Goal: Task Accomplishment & Management: Use online tool/utility

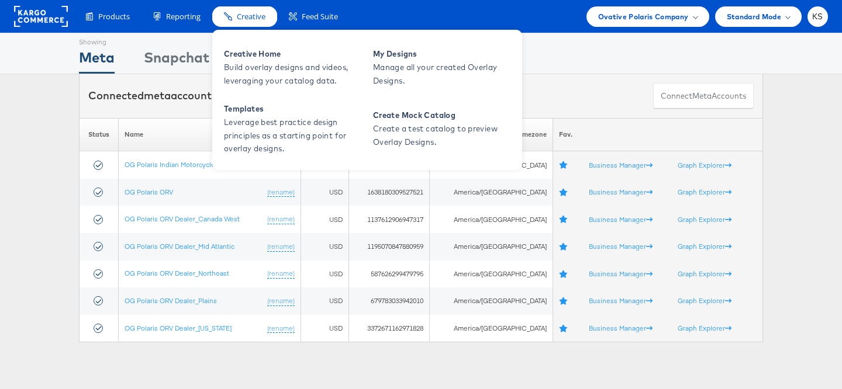
click at [243, 17] on span "Creative" at bounding box center [251, 16] width 29 height 11
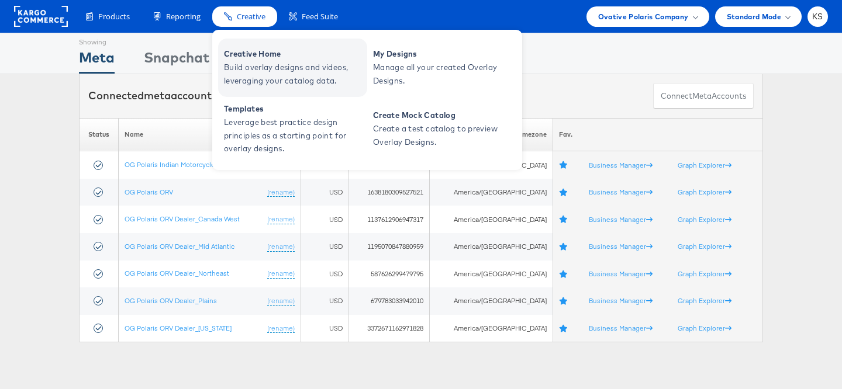
click at [256, 57] on span "Creative Home" at bounding box center [294, 53] width 140 height 13
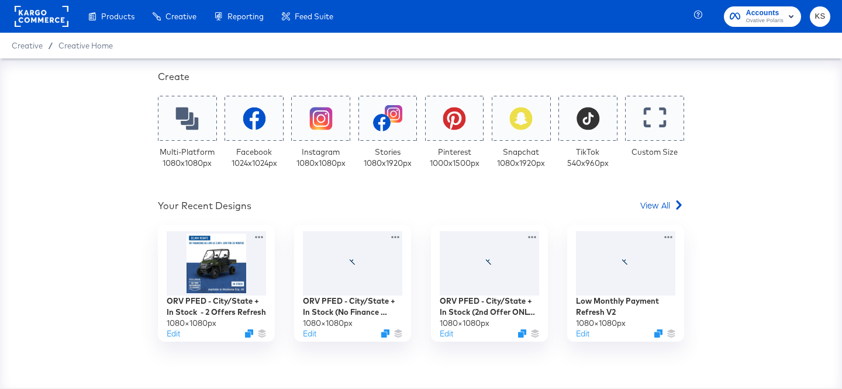
scroll to position [291, 0]
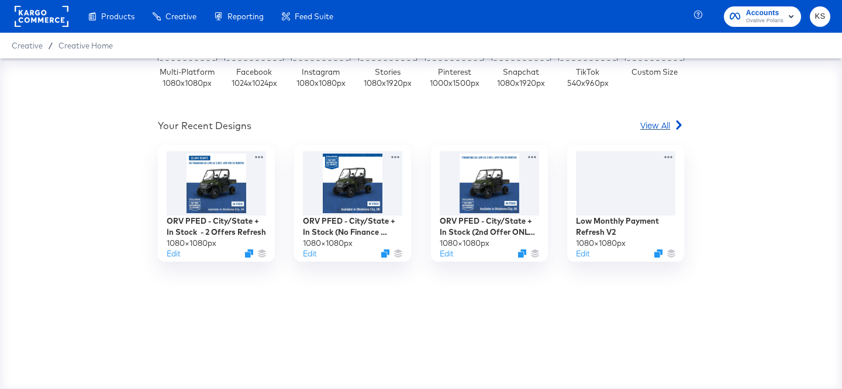
click at [664, 123] on span "View All" at bounding box center [655, 125] width 30 height 12
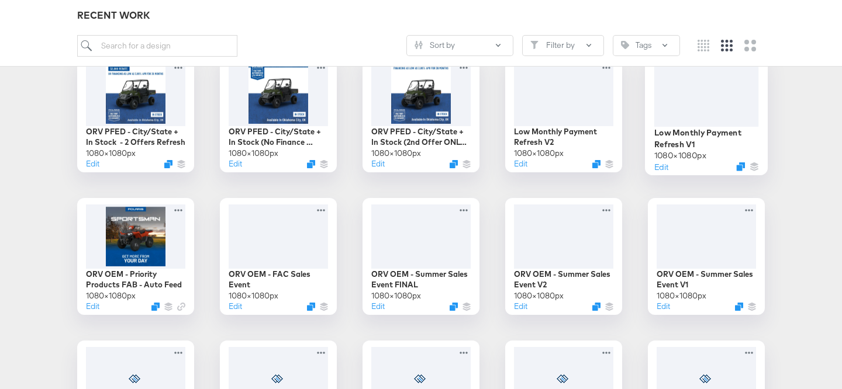
scroll to position [219, 0]
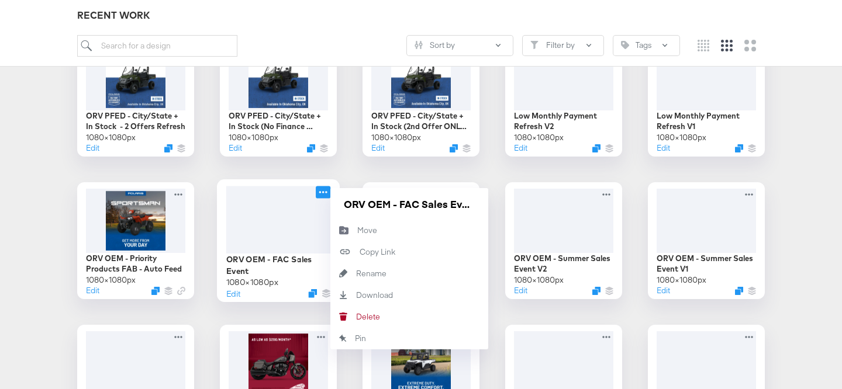
click at [320, 191] on icon at bounding box center [323, 192] width 15 height 12
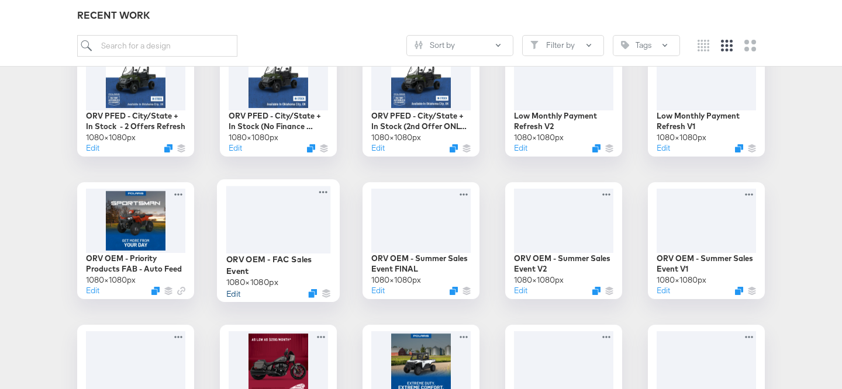
click at [236, 293] on button "Edit" at bounding box center [233, 293] width 14 height 11
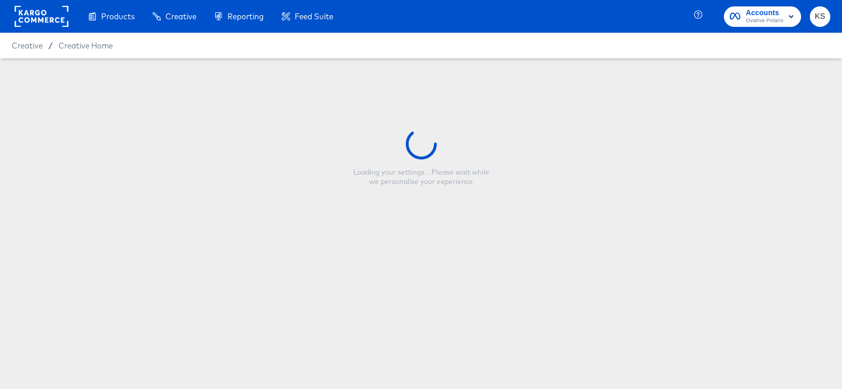
type input "ORV OEM - FAC Sales Event"
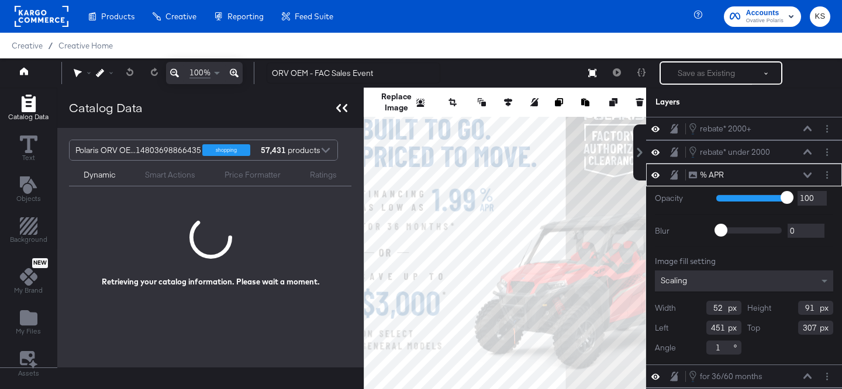
click at [340, 108] on icon at bounding box center [341, 108] width 11 height 8
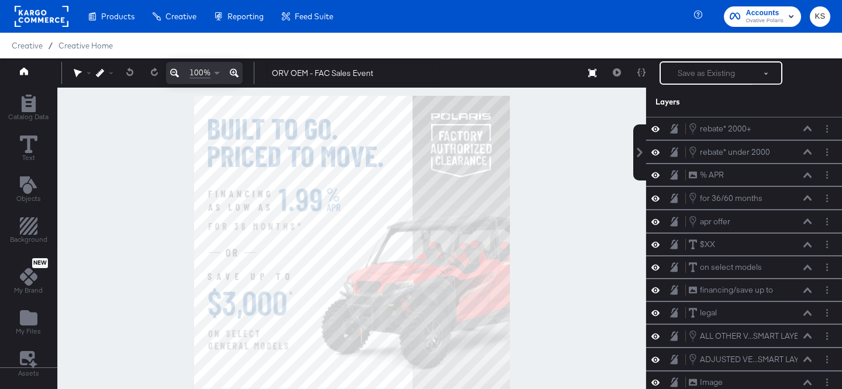
click at [569, 31] on div "Products Products Product Catalogs Enhance Your Product Catalog, Map Them to Pu…" at bounding box center [421, 16] width 842 height 33
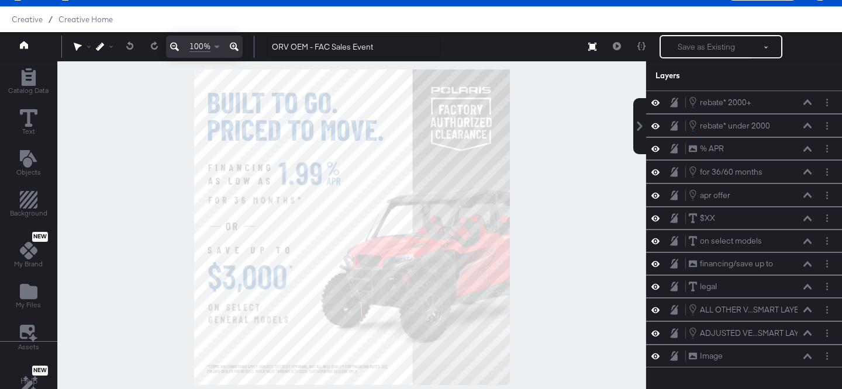
scroll to position [30, 0]
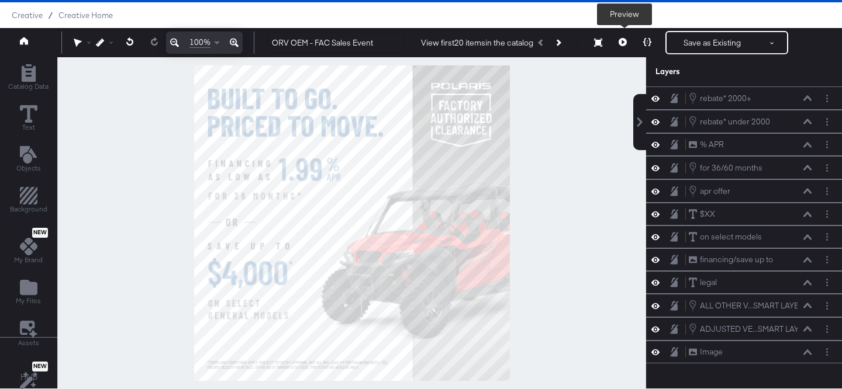
click at [622, 40] on icon at bounding box center [622, 42] width 8 height 8
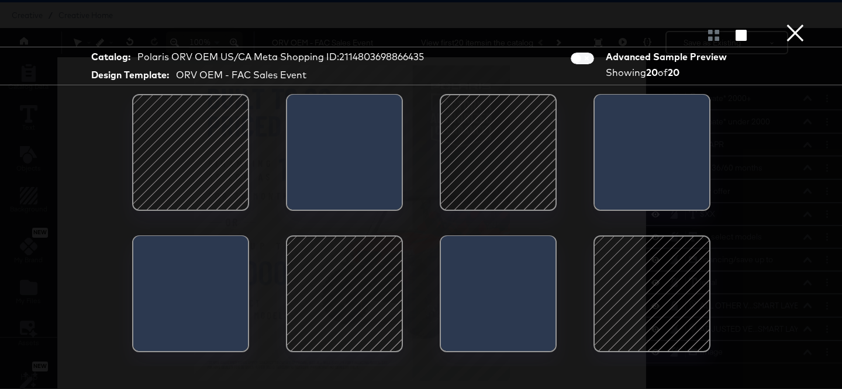
click at [207, 157] on div at bounding box center [190, 152] width 99 height 99
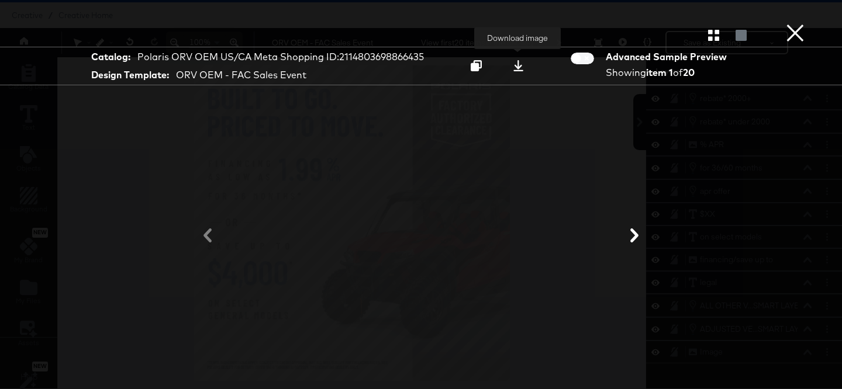
click at [521, 68] on icon at bounding box center [518, 65] width 11 height 11
click at [795, 23] on button "×" at bounding box center [794, 11] width 23 height 23
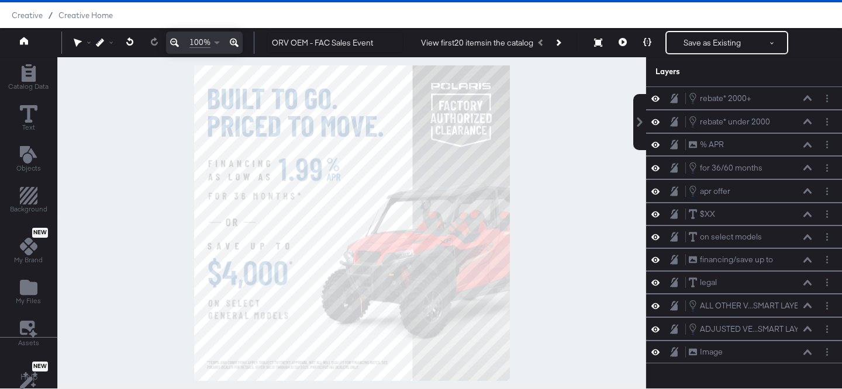
scroll to position [0, 0]
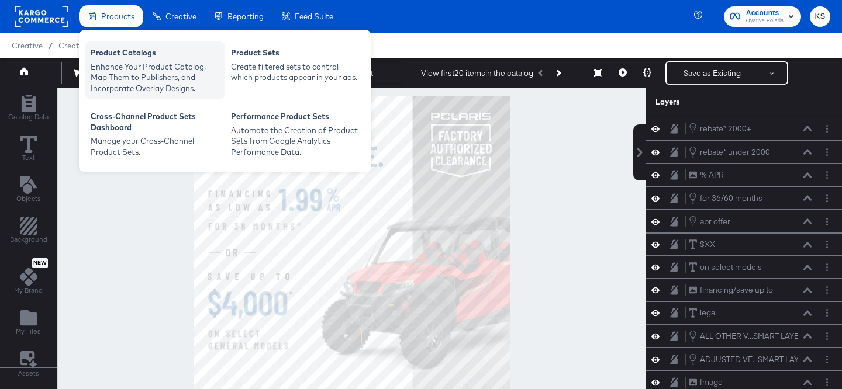
click at [132, 66] on div "Enhance Your Product Catalog, Map Them to Publishers, and Incorporate Overlay D…" at bounding box center [155, 77] width 129 height 33
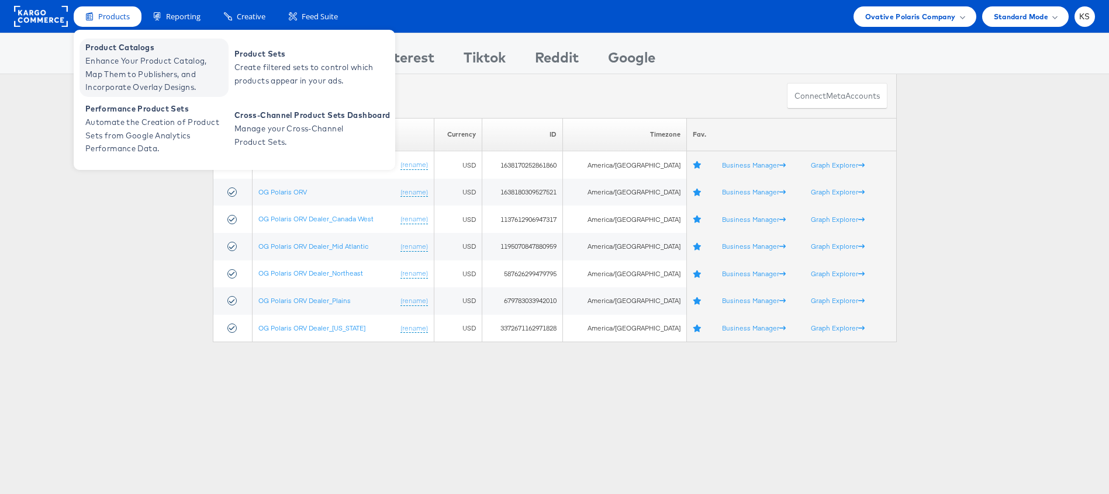
click at [127, 64] on span "Enhance Your Product Catalog, Map Them to Publishers, and Incorporate Overlay D…" at bounding box center [155, 74] width 140 height 40
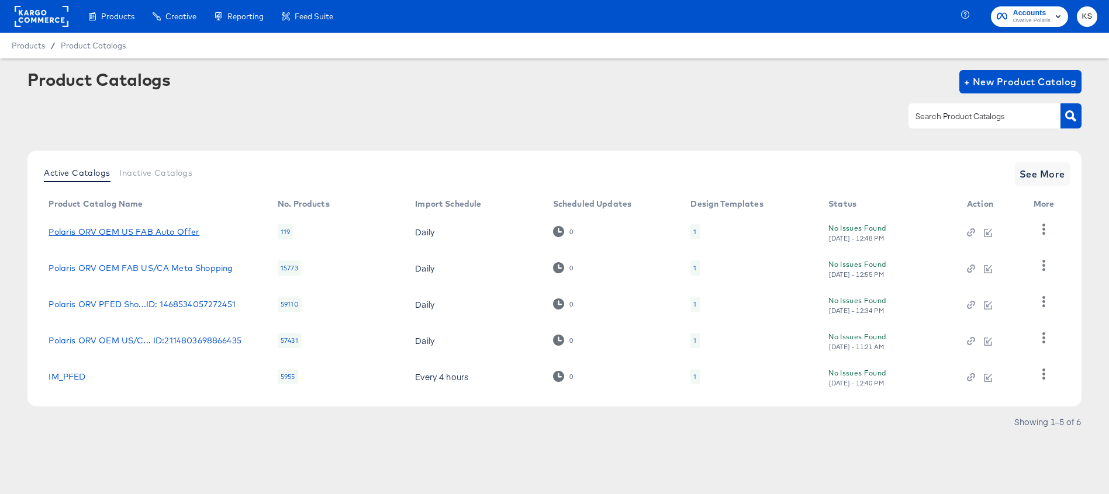
click at [102, 233] on link "Polaris ORV OEM US FAB Auto Offer" at bounding box center [124, 231] width 151 height 9
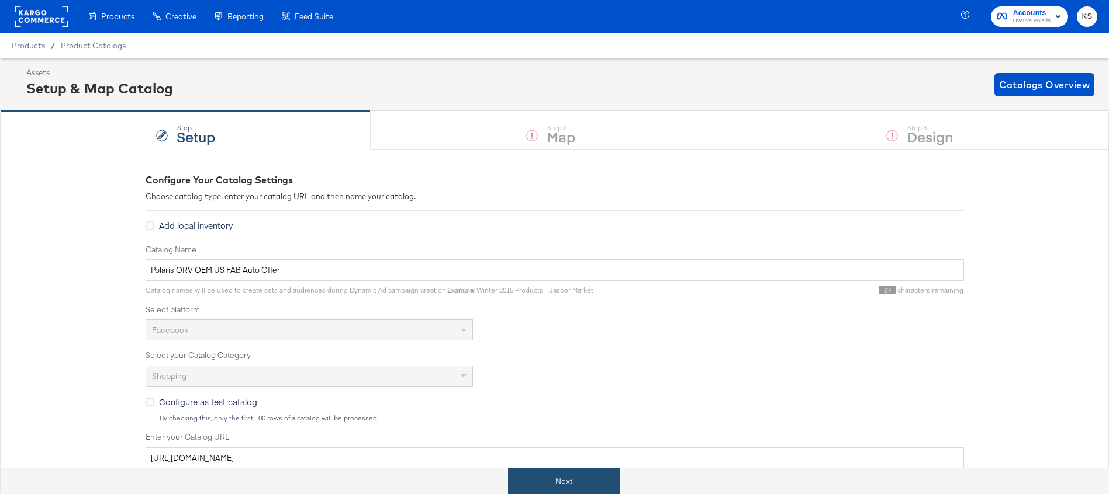
click at [536, 492] on button "Next" at bounding box center [564, 482] width 112 height 26
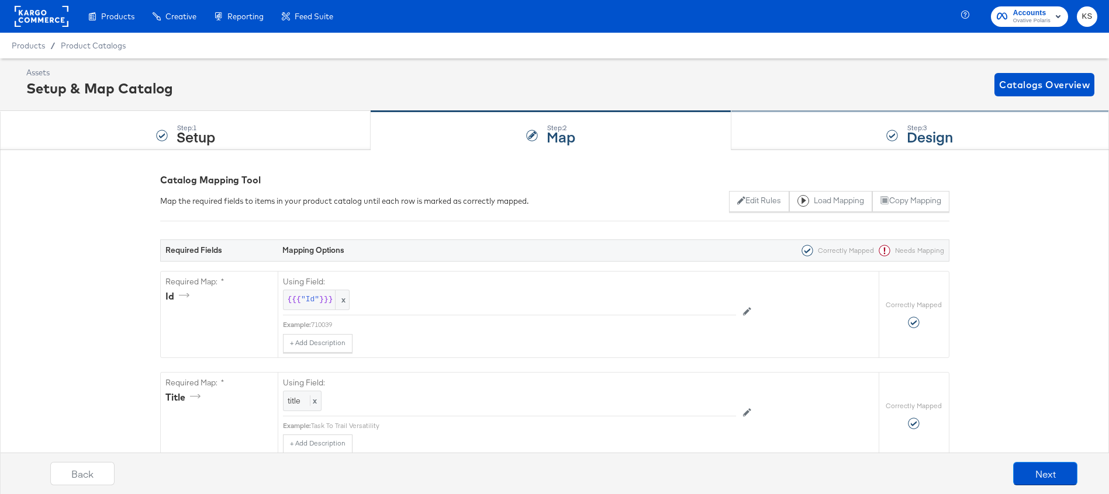
click at [802, 129] on div "Step: 3 Design" at bounding box center [920, 131] width 378 height 39
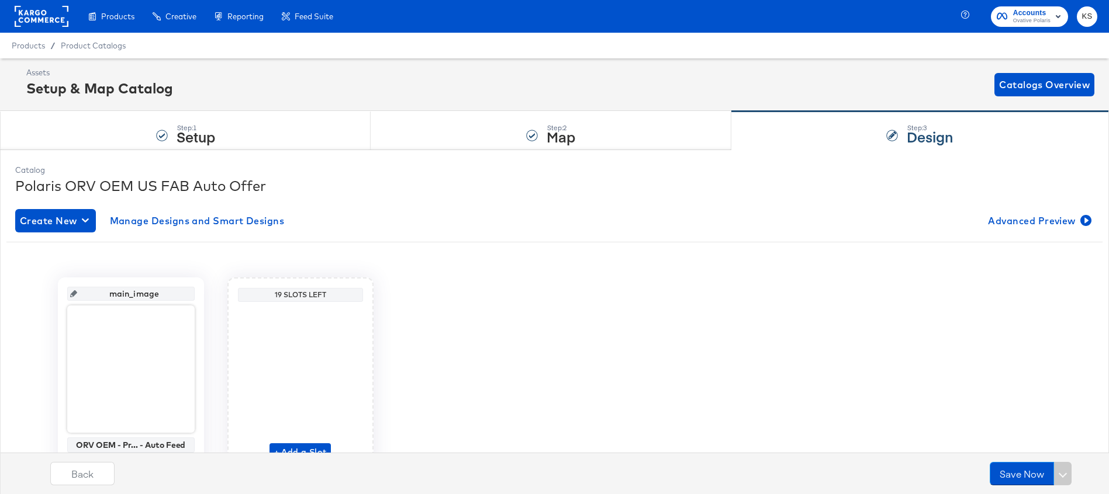
scroll to position [63, 0]
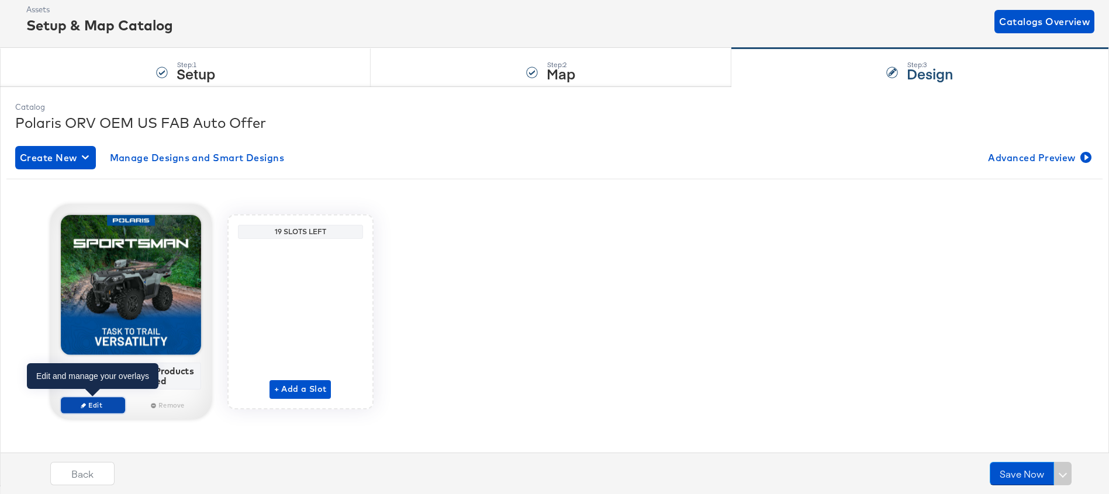
click at [89, 406] on span "Edit" at bounding box center [92, 405] width 54 height 9
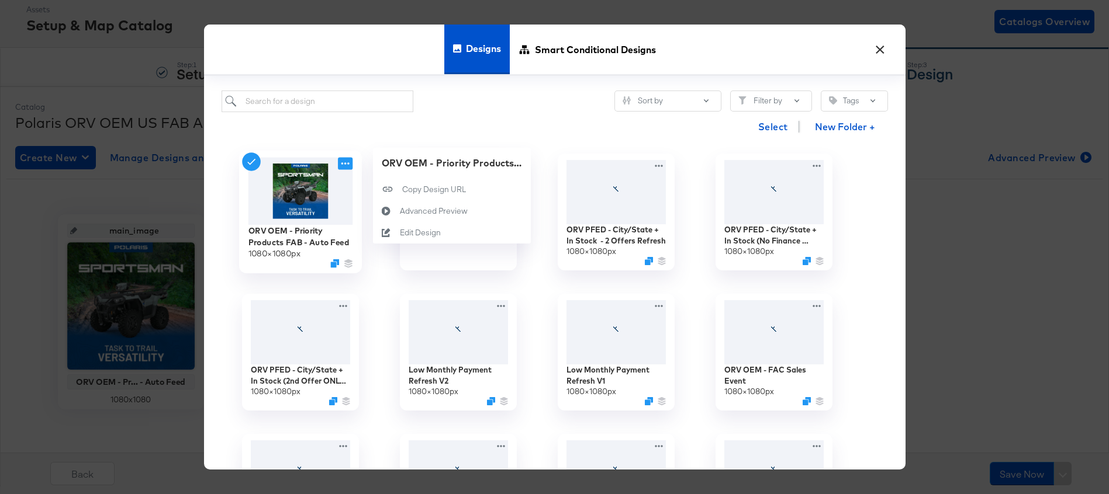
click at [349, 164] on icon at bounding box center [345, 163] width 15 height 12
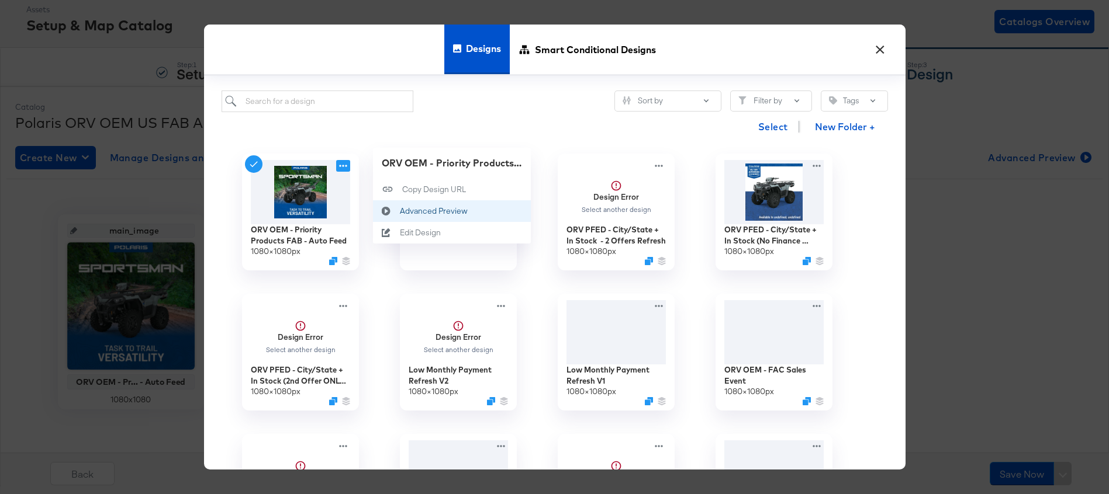
click at [397, 212] on icon at bounding box center [386, 210] width 27 height 9
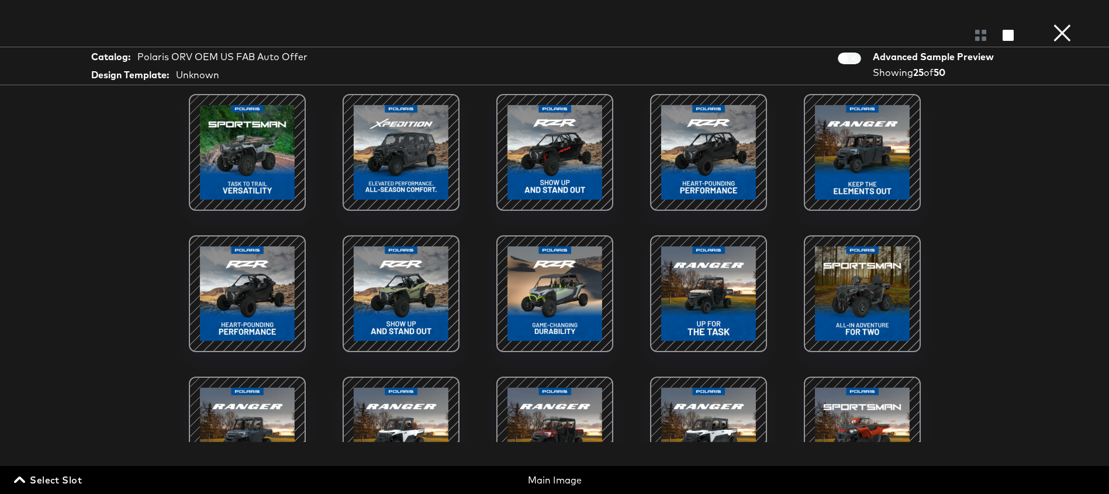
click at [1062, 23] on button "×" at bounding box center [1061, 11] width 23 height 23
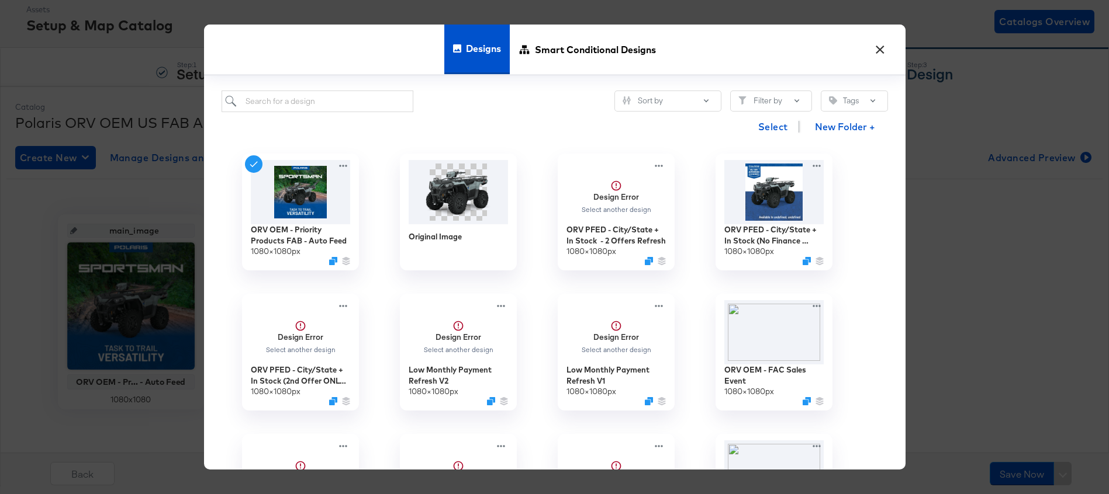
click at [878, 44] on button "×" at bounding box center [880, 46] width 21 height 21
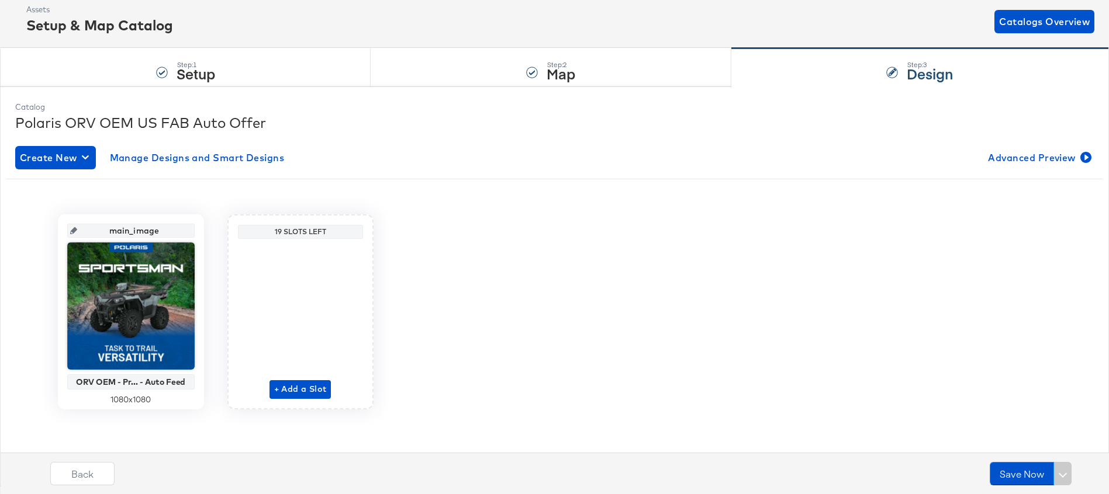
scroll to position [0, 0]
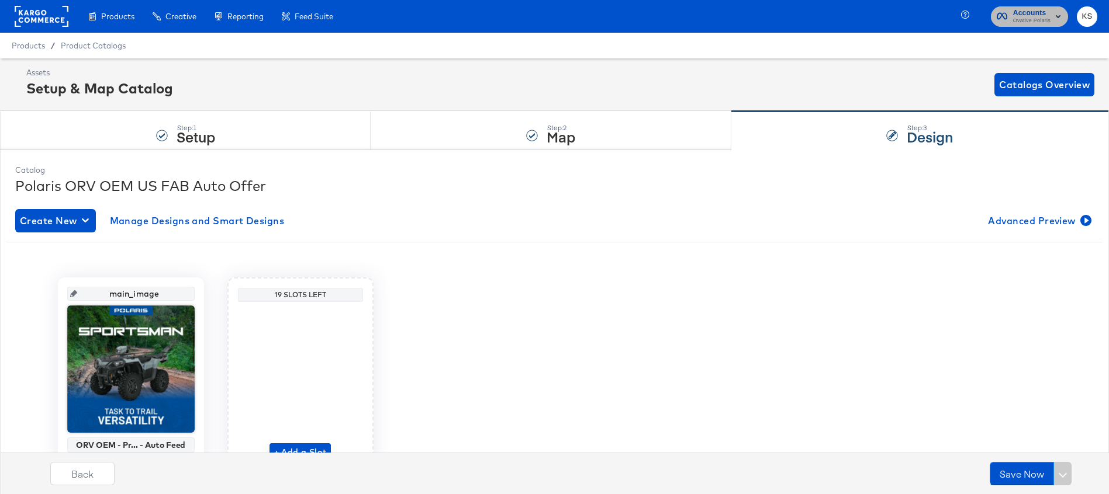
click at [1011, 20] on span "Accounts Ovative Polaris" at bounding box center [1028, 16] width 65 height 19
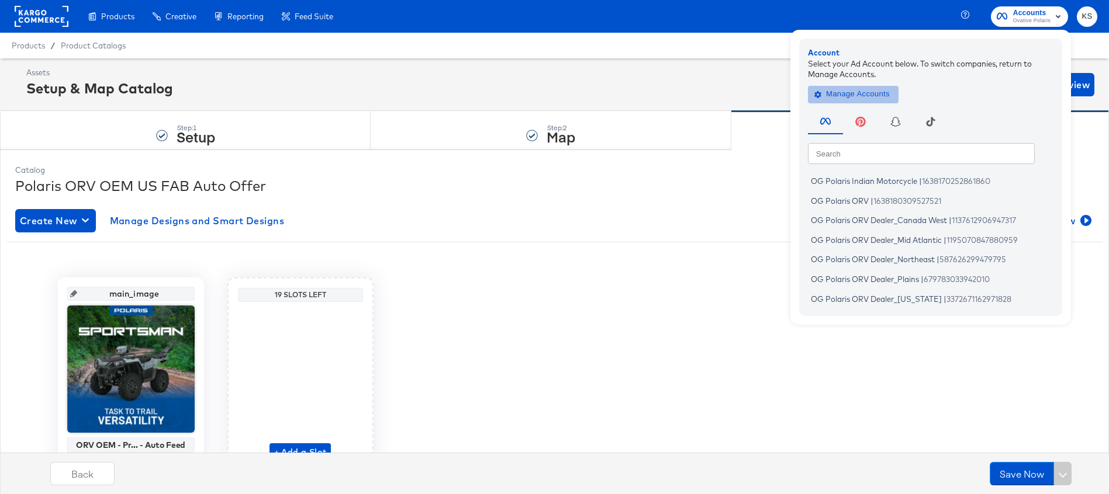
click at [866, 91] on span "Manage Accounts" at bounding box center [852, 94] width 73 height 13
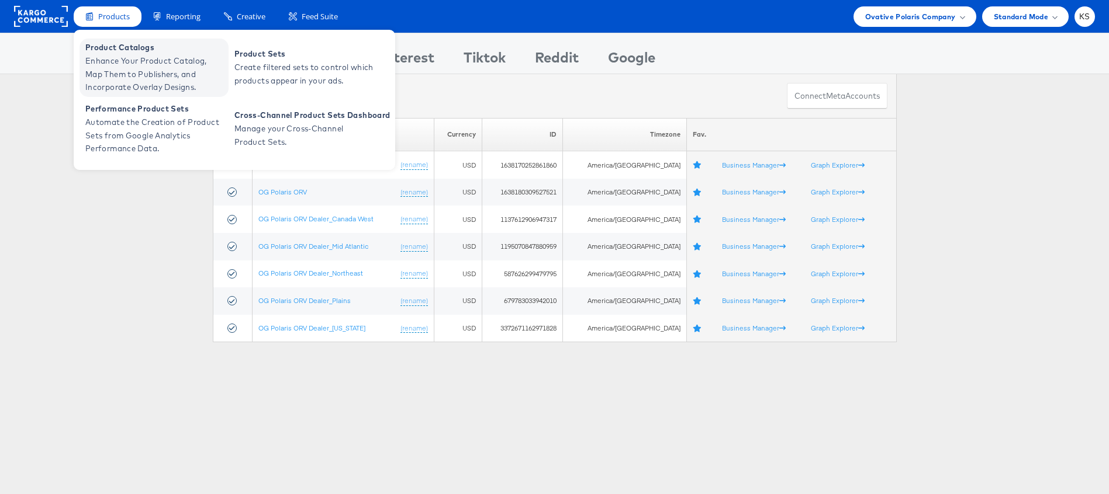
click at [115, 65] on span "Enhance Your Product Catalog, Map Them to Publishers, and Incorporate Overlay D…" at bounding box center [155, 74] width 140 height 40
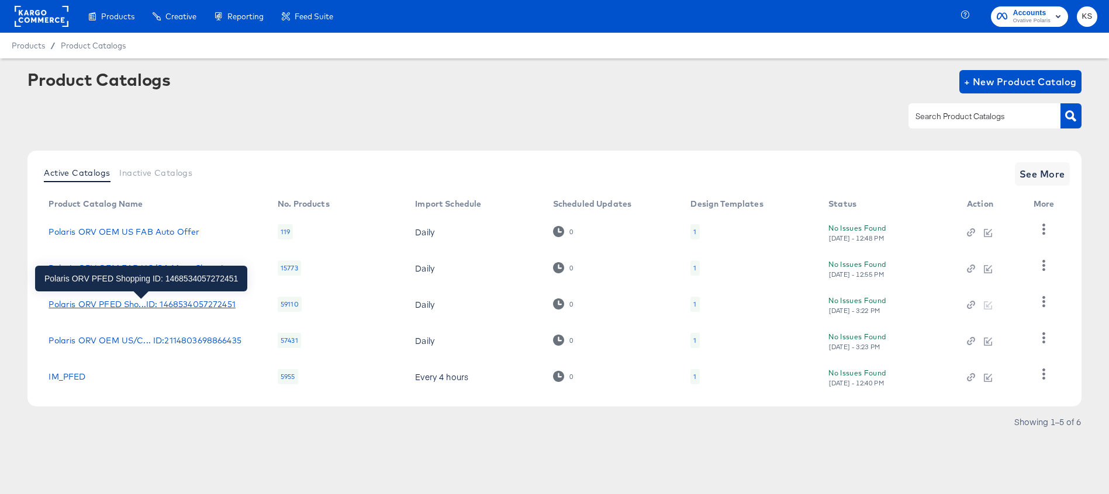
click at [151, 301] on div "Polaris ORV PFED Sho...ID: 1468534057272451" at bounding box center [142, 304] width 186 height 9
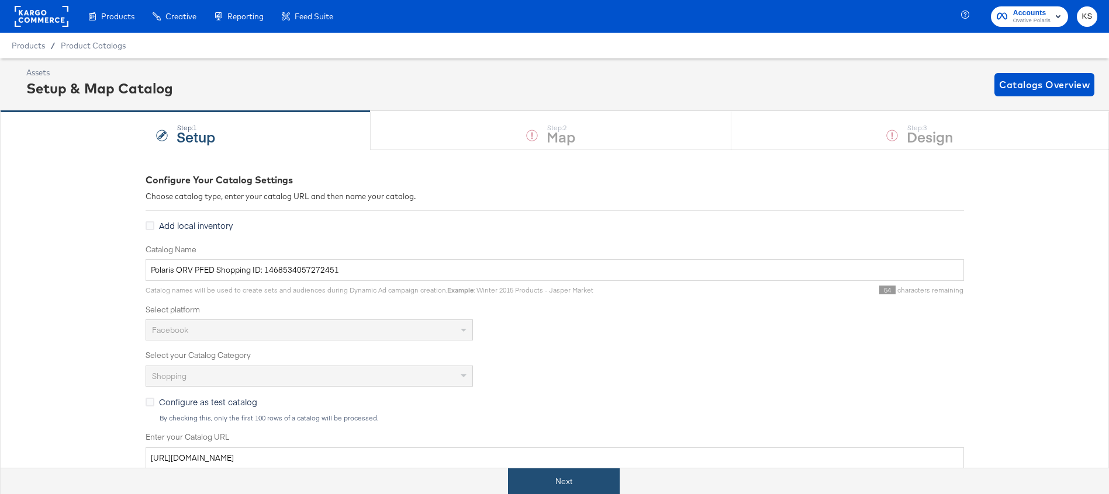
click at [564, 476] on button "Next" at bounding box center [564, 482] width 112 height 26
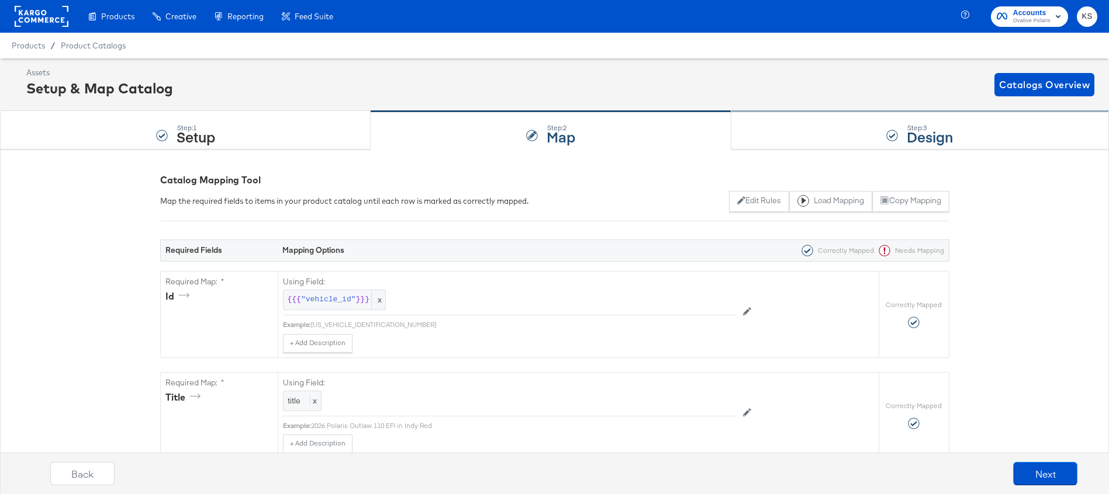
click at [805, 135] on div "Step: 3 Design" at bounding box center [920, 131] width 378 height 39
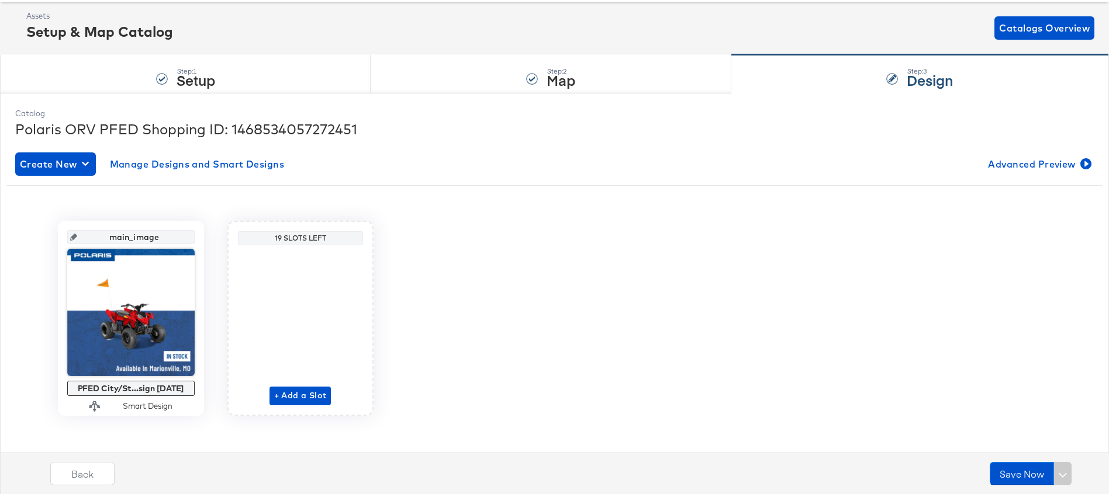
scroll to position [63, 0]
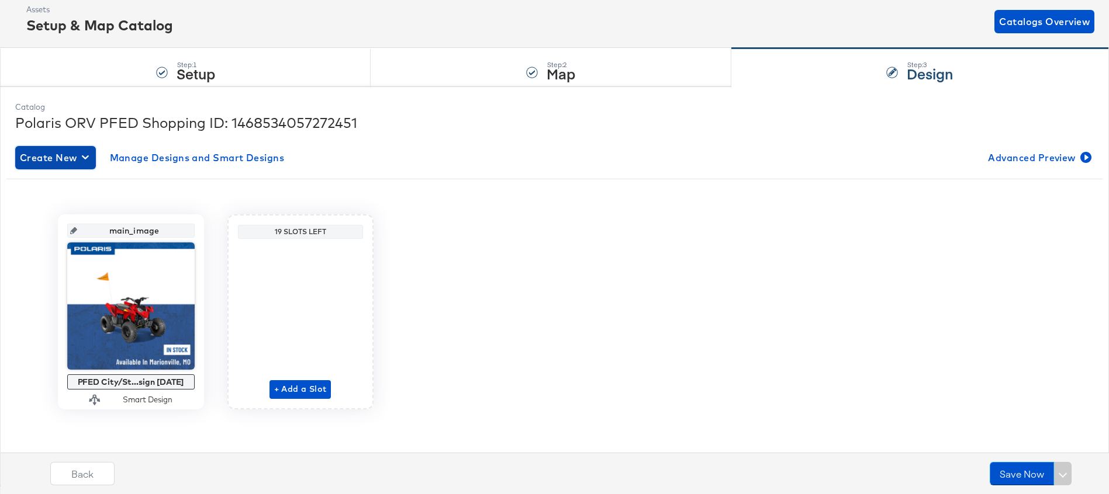
click at [49, 157] on span "Create New" at bounding box center [55, 158] width 71 height 16
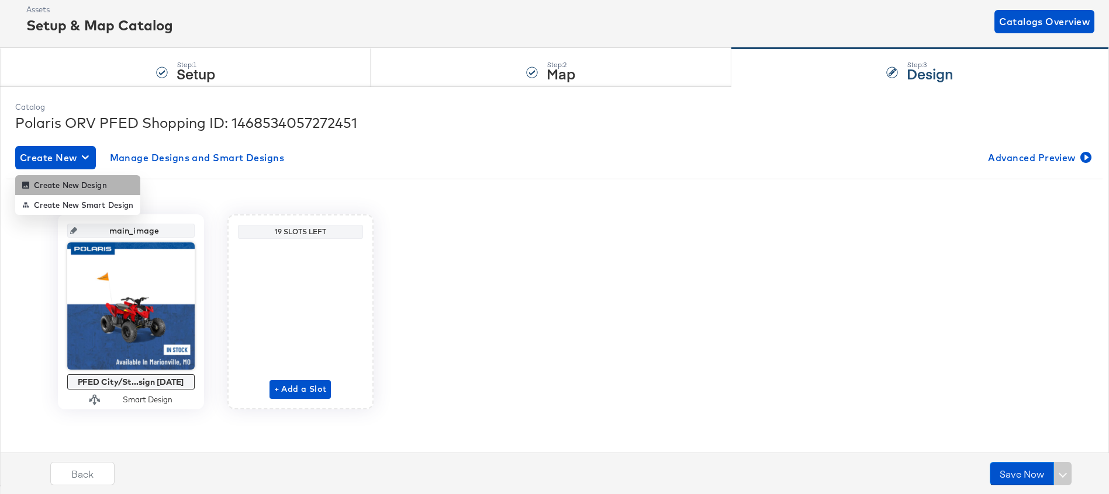
click at [57, 181] on div "Create New Design" at bounding box center [64, 185] width 85 height 9
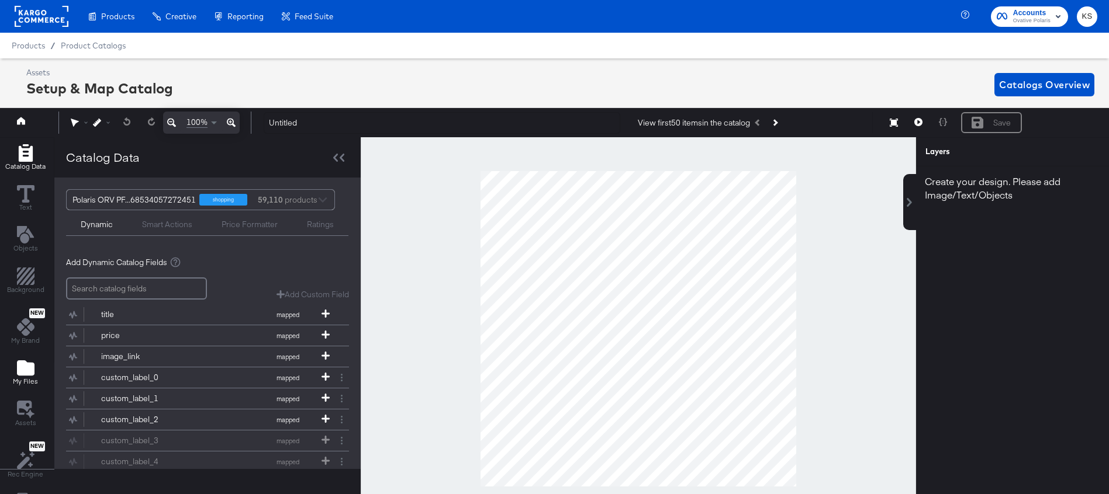
click at [26, 362] on icon "Add Files" at bounding box center [26, 368] width 18 height 18
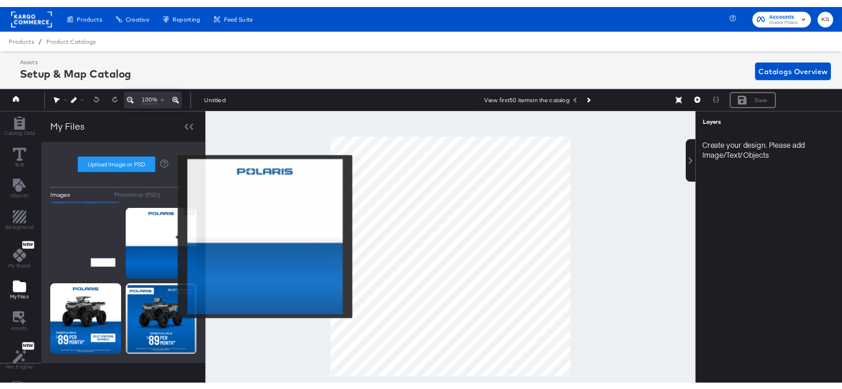
scroll to position [186, 0]
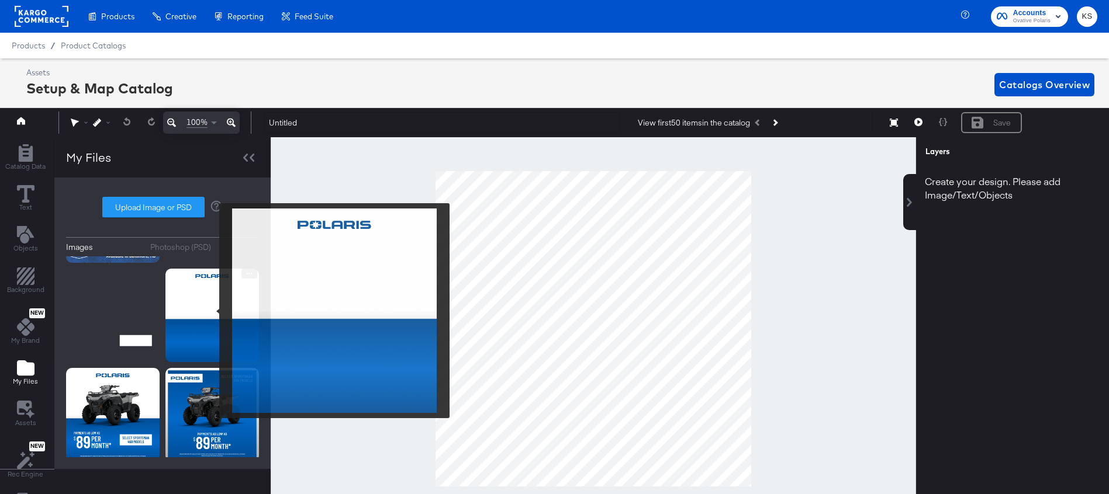
click at [212, 311] on img at bounding box center [212, 316] width 94 height 94
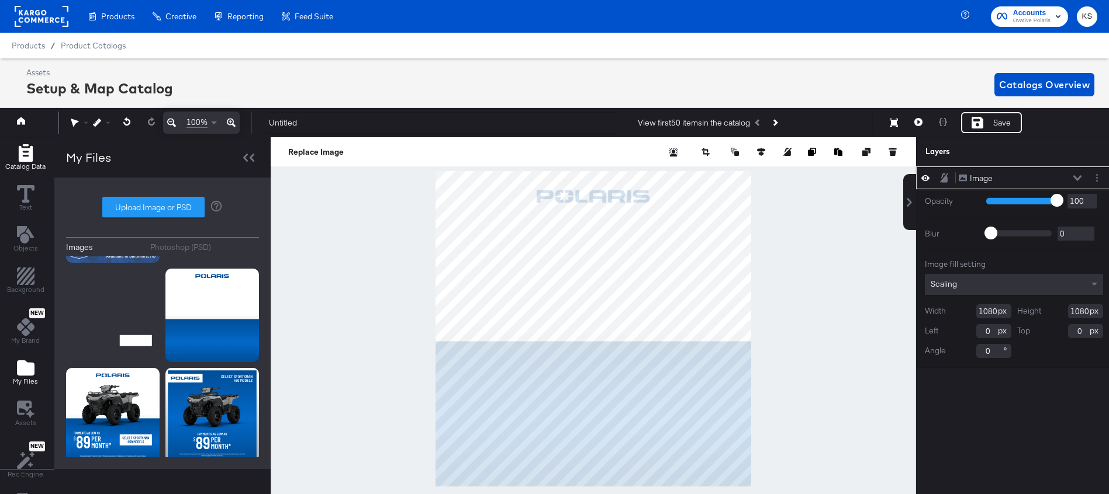
click at [22, 151] on icon "Add Rectangle" at bounding box center [26, 153] width 18 height 18
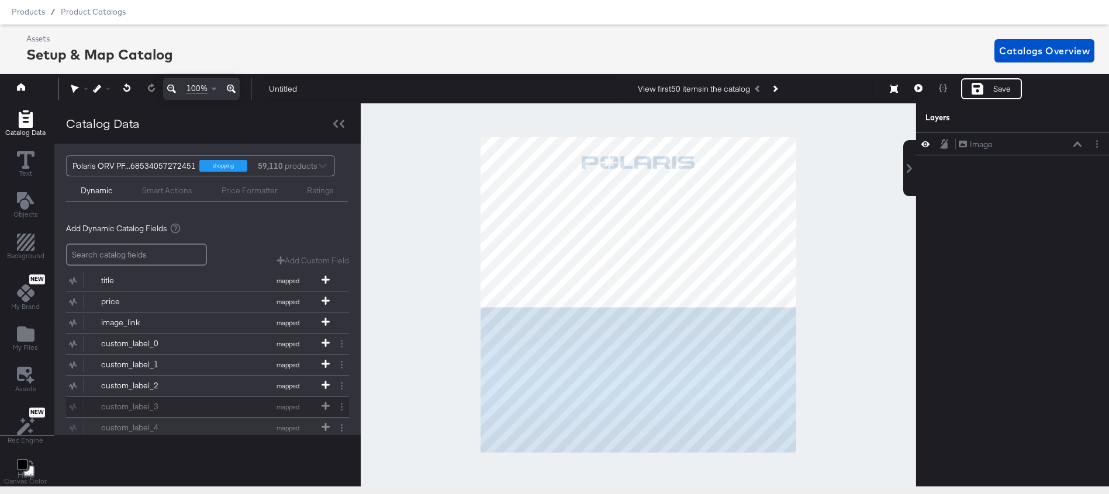
scroll to position [50, 0]
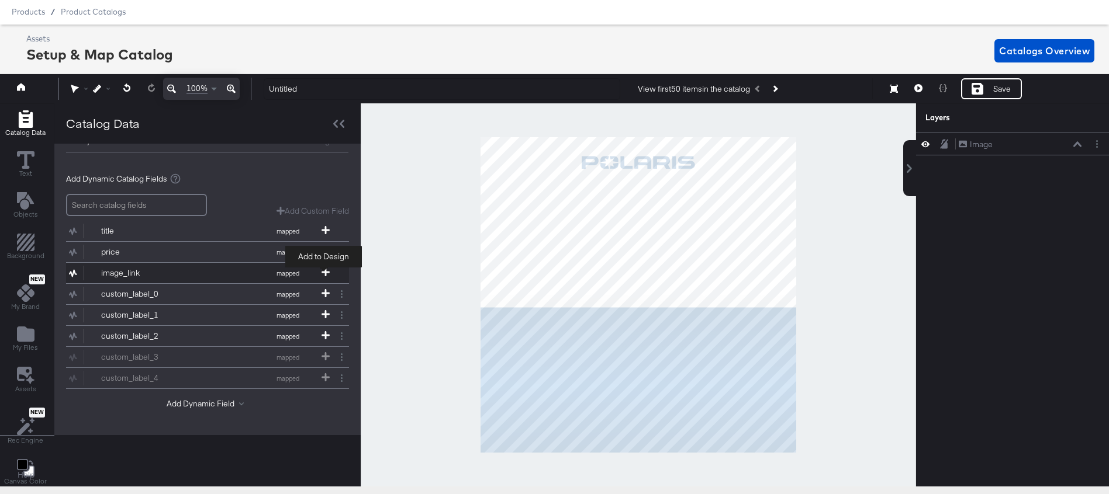
click at [322, 271] on icon at bounding box center [325, 272] width 8 height 8
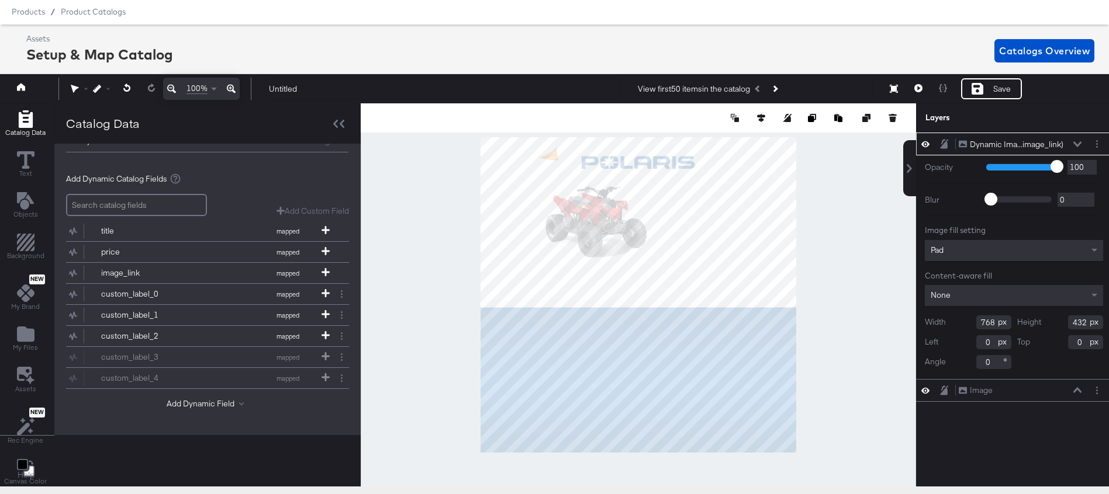
scroll to position [0, 0]
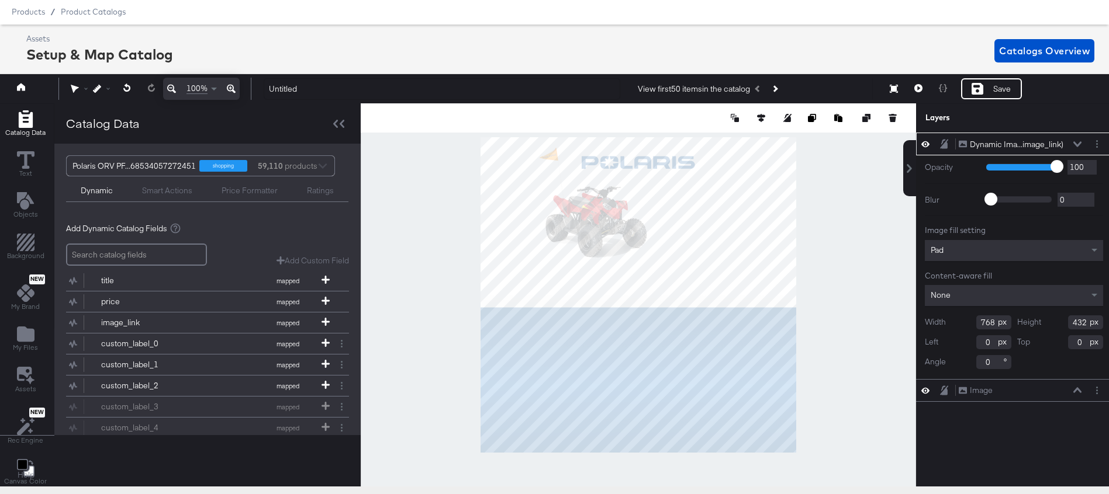
type input "74"
type input "280"
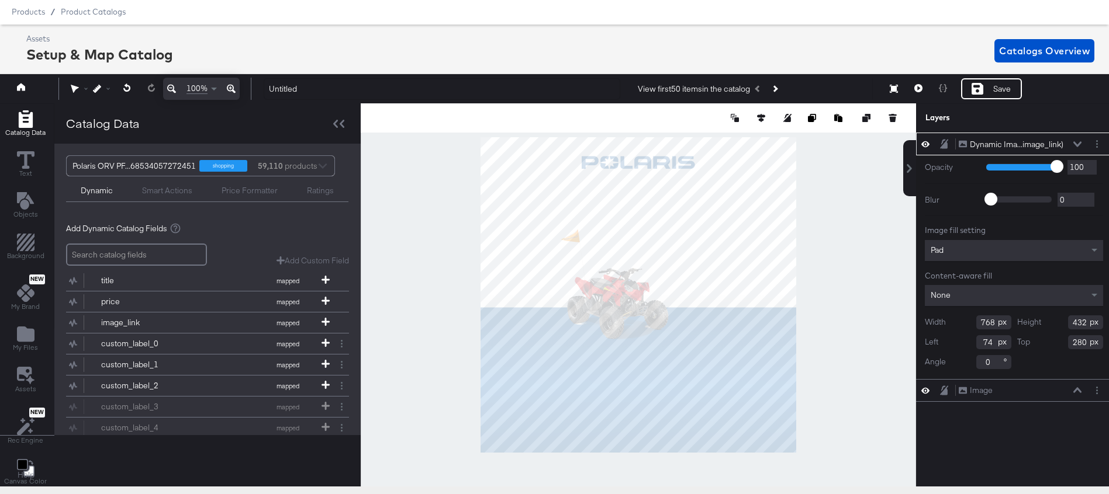
click at [799, 399] on div at bounding box center [638, 294] width 555 height 383
type input "1044"
type input "588"
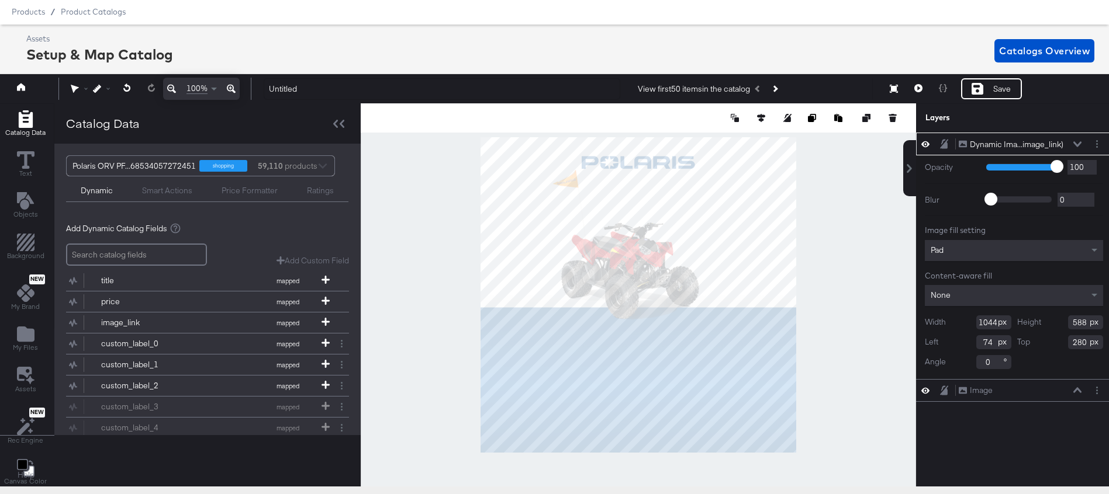
type input "-26"
type input "66"
click at [868, 368] on div at bounding box center [638, 294] width 555 height 383
type input "1330"
type input "748"
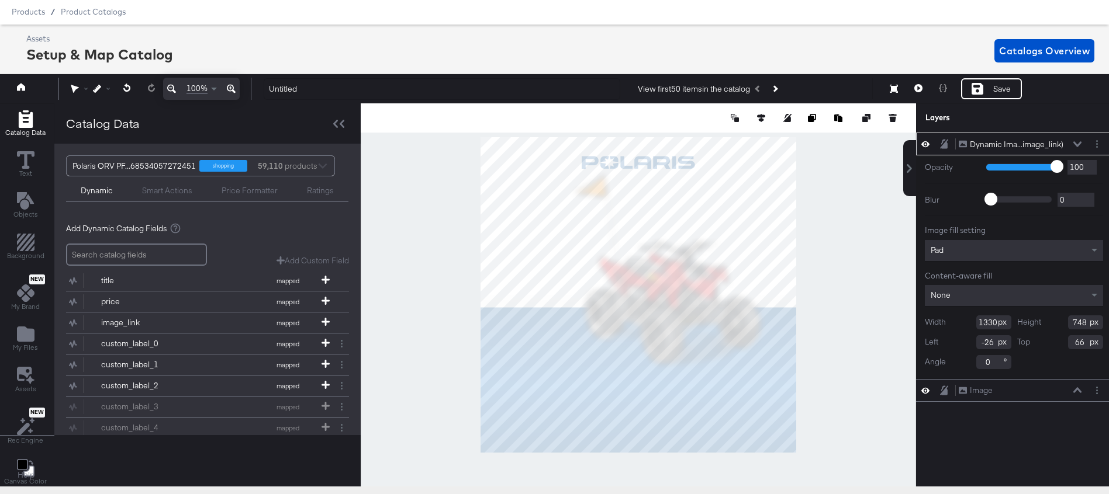
type input "-50"
type input "60"
type input "-308"
type input "126"
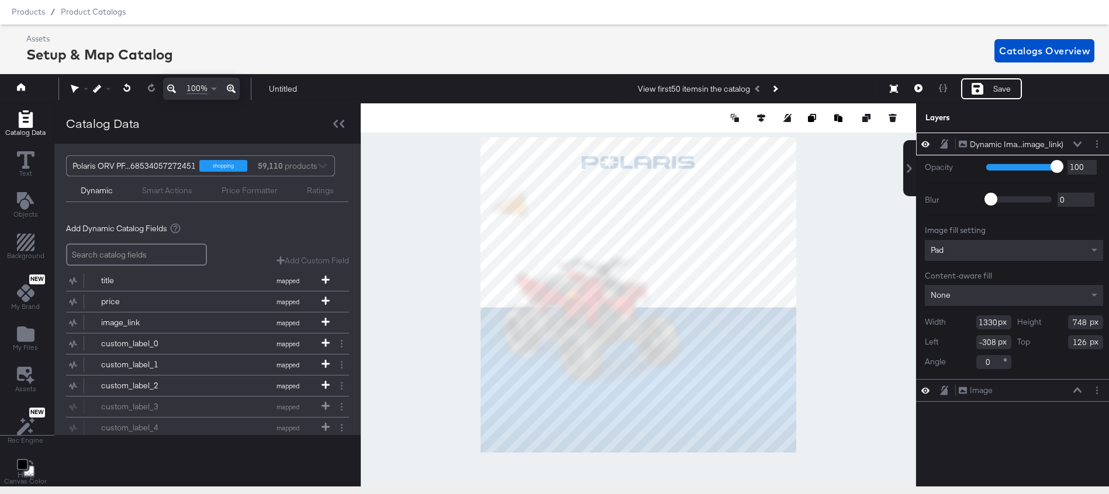
type input "980"
type input "551"
type input "323"
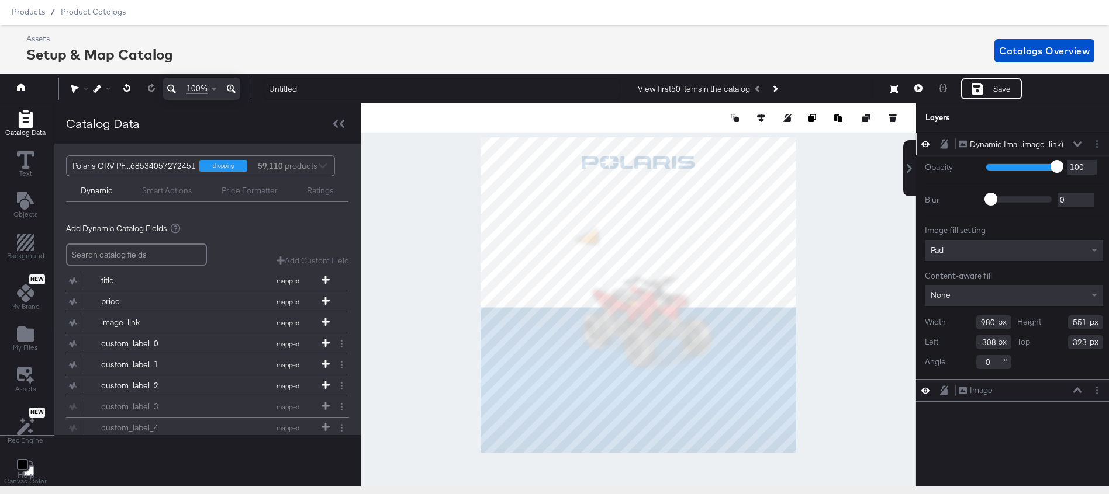
type input "66"
type input "264"
click at [777, 89] on icon "Next Product" at bounding box center [774, 89] width 6 height 6
click at [914, 89] on icon at bounding box center [918, 88] width 8 height 8
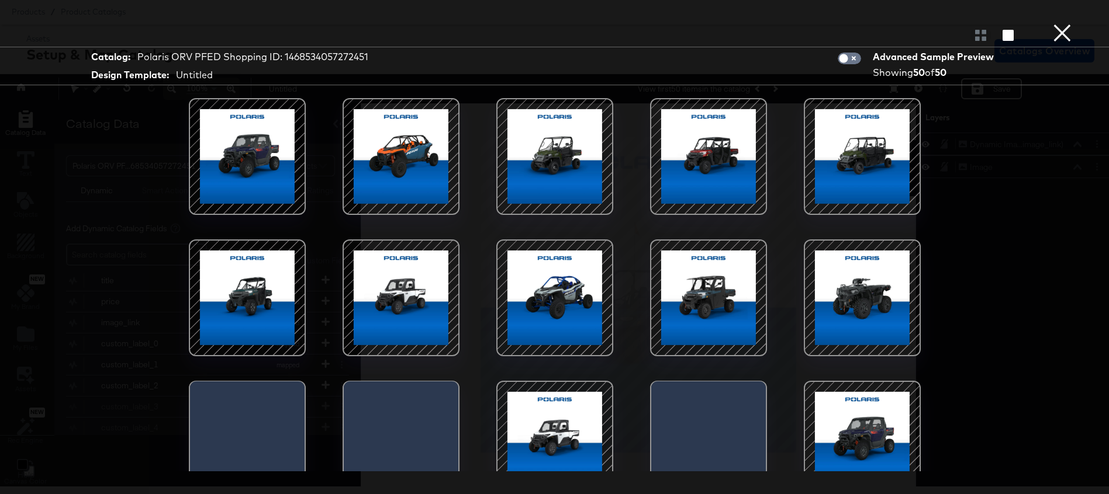
scroll to position [167, 0]
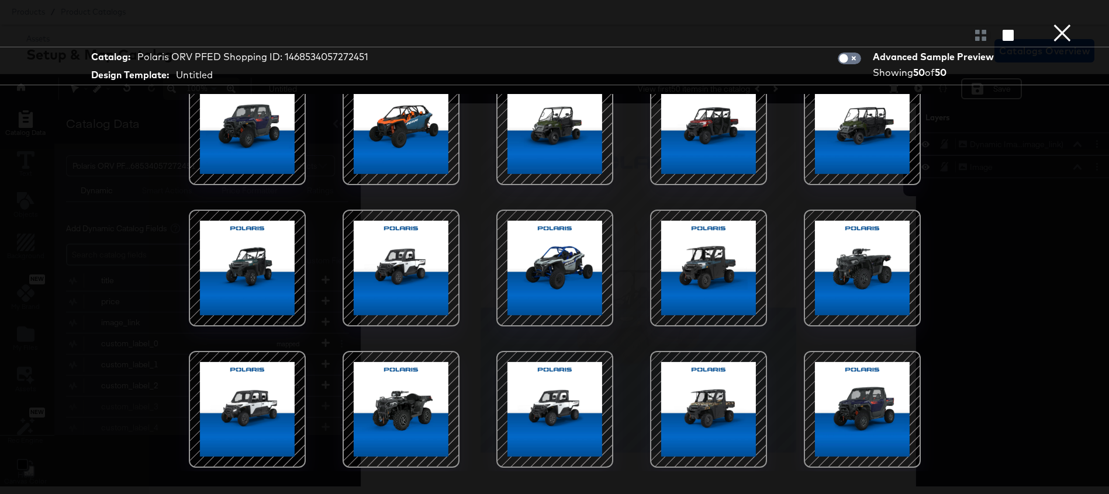
click at [1063, 23] on button "×" at bounding box center [1061, 11] width 23 height 23
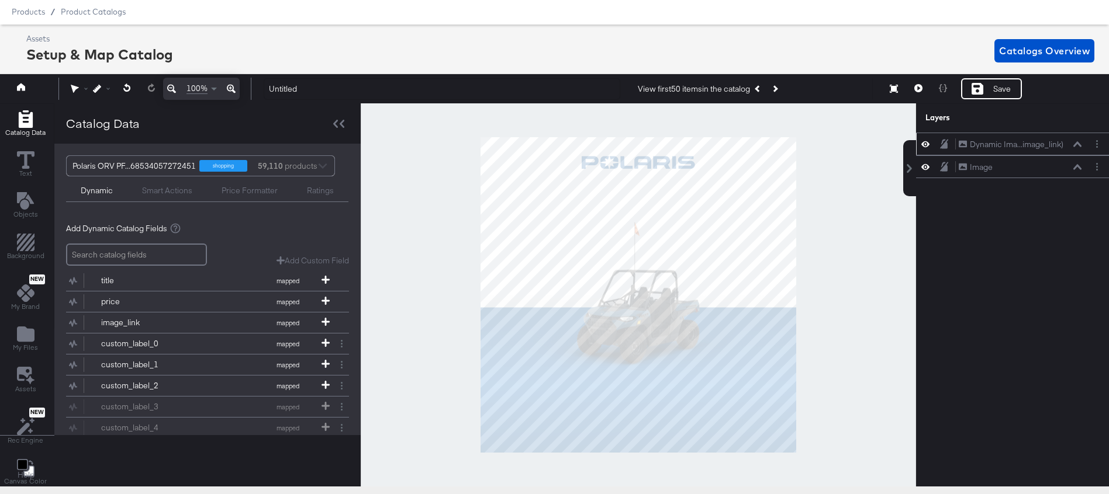
click at [1073, 145] on icon at bounding box center [1077, 144] width 8 height 6
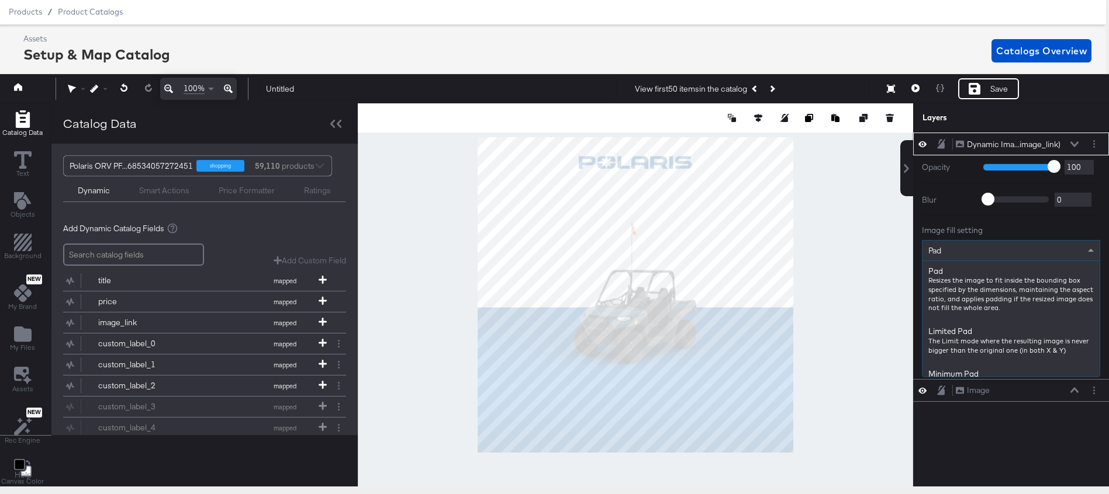
click at [989, 248] on div "Pad" at bounding box center [1010, 251] width 177 height 20
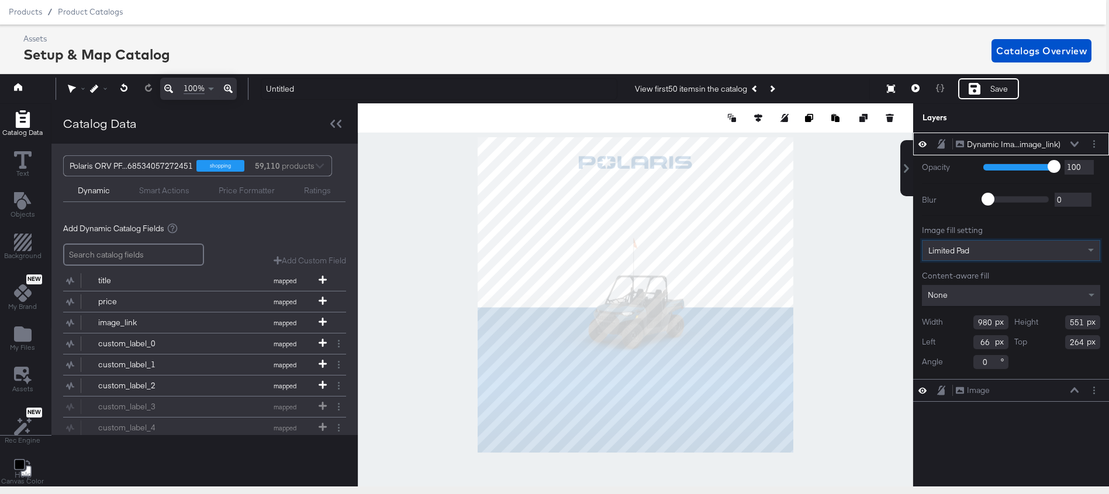
click at [1012, 252] on div "Limited Pad" at bounding box center [1010, 251] width 177 height 20
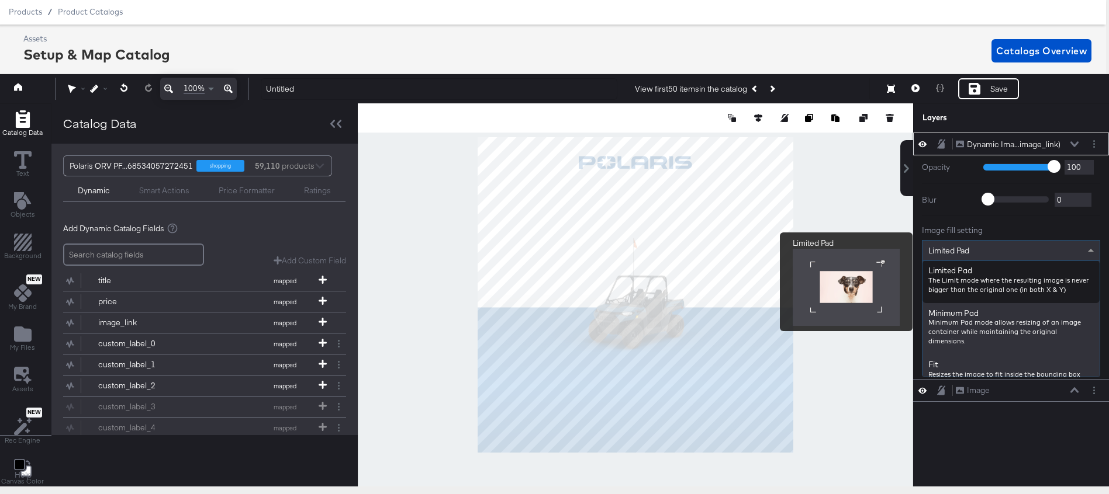
scroll to position [0, 0]
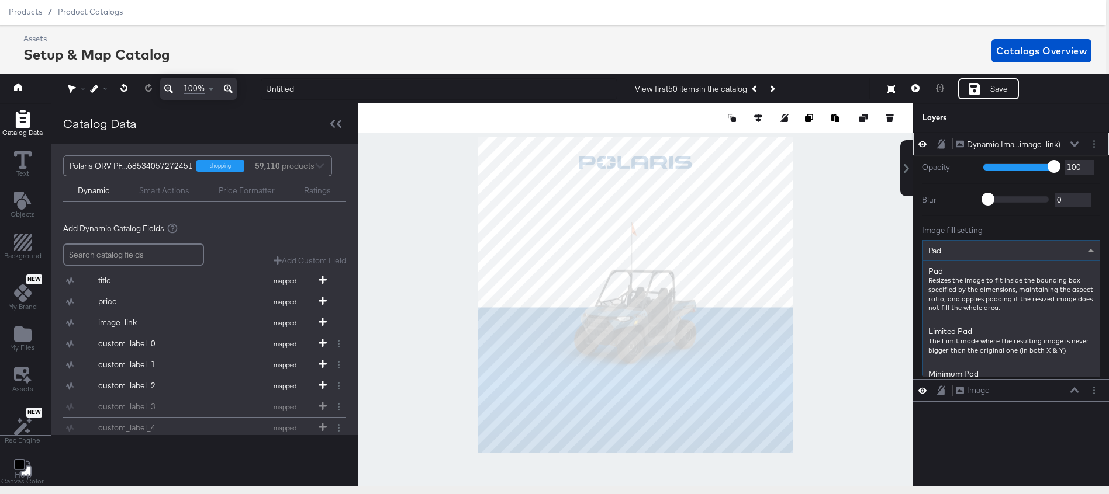
click at [1017, 252] on div "Pad" at bounding box center [1010, 251] width 177 height 20
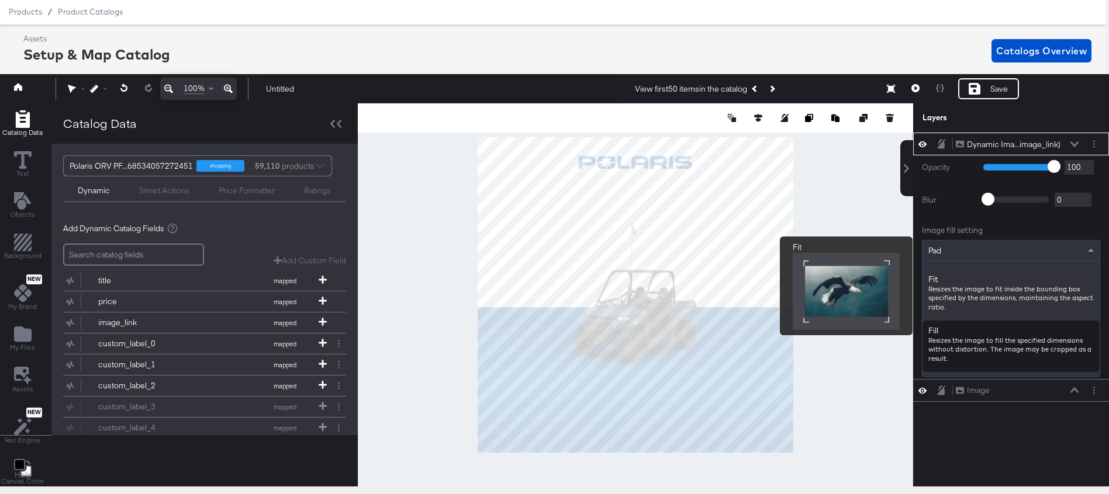
scroll to position [137, 0]
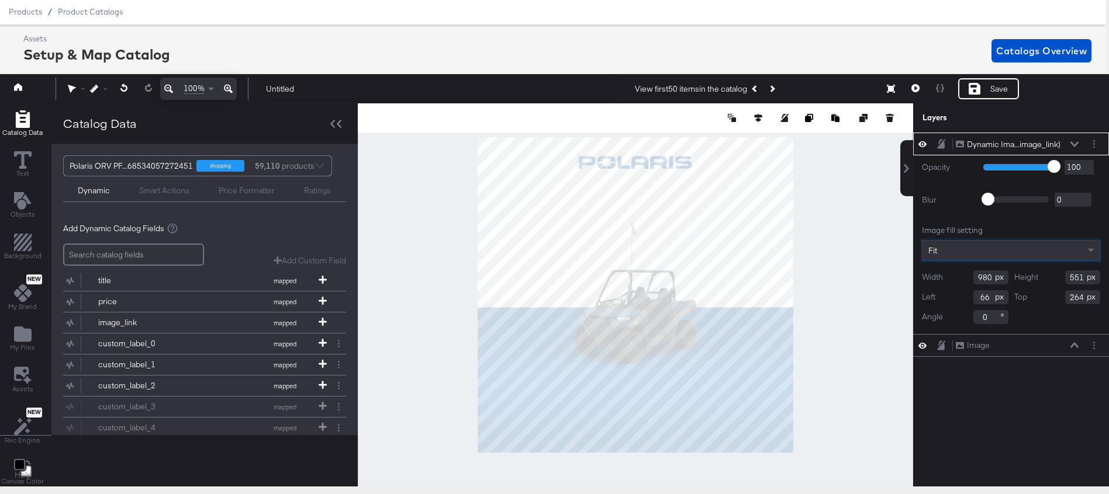
click at [957, 247] on div "Fit" at bounding box center [1010, 251] width 177 height 20
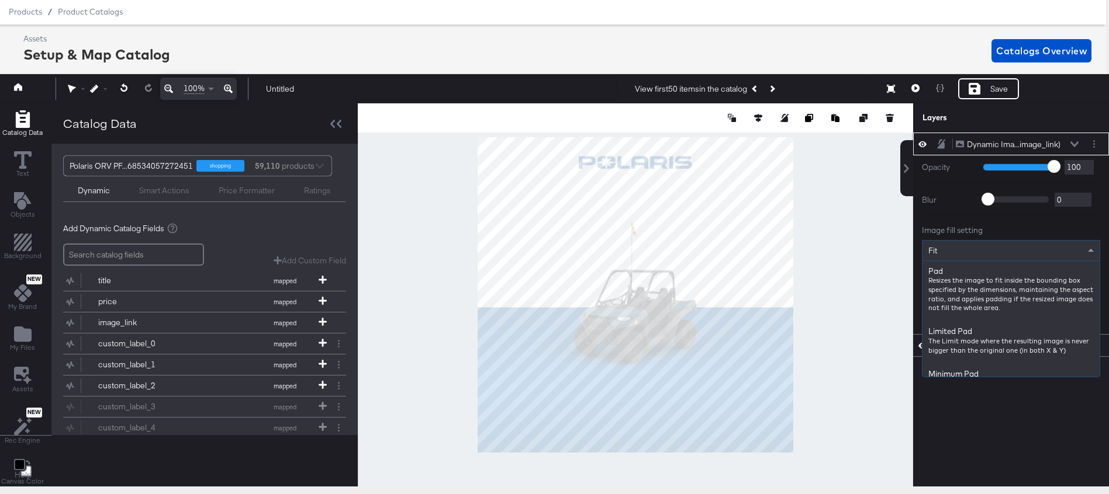
scroll to position [146, 0]
click at [980, 255] on div "Fill" at bounding box center [1010, 251] width 177 height 20
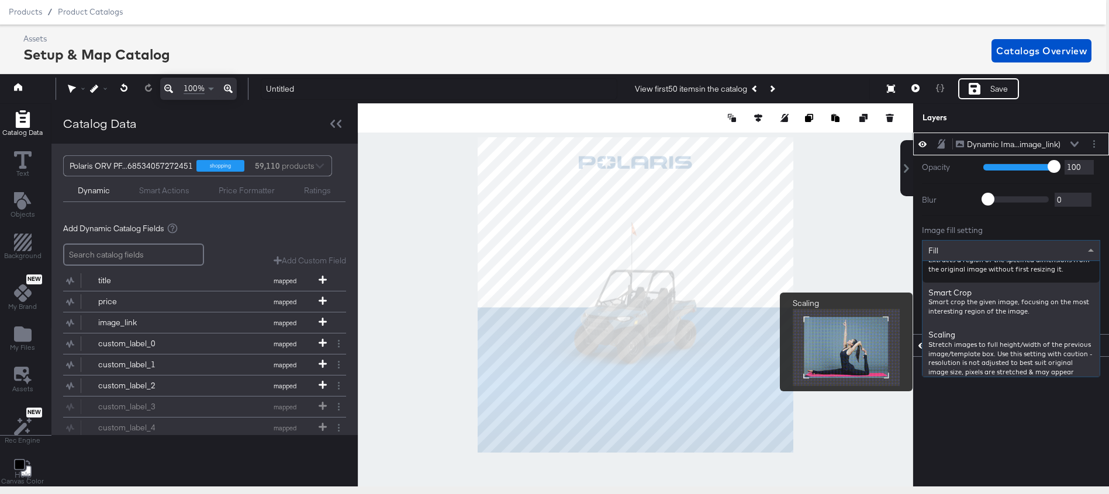
scroll to position [281, 0]
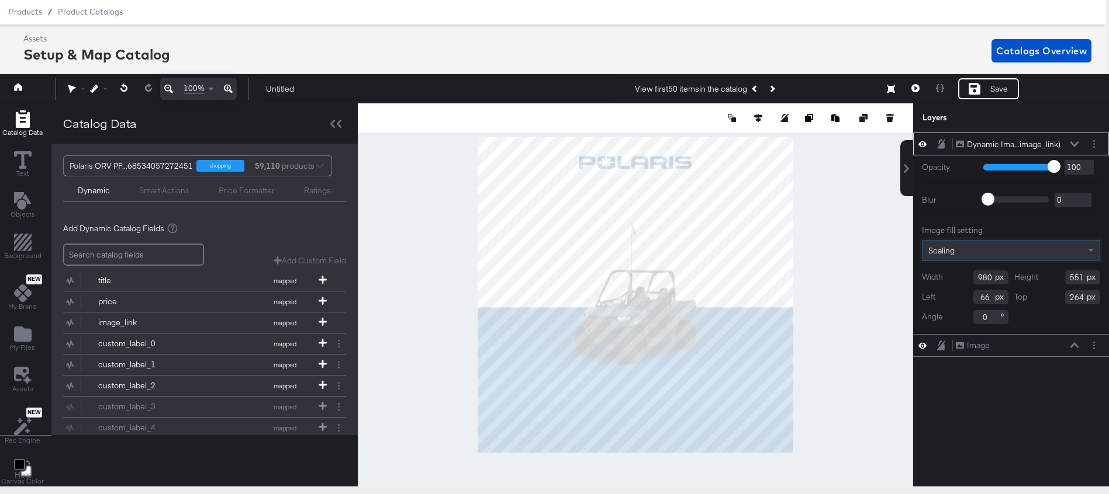
click at [974, 248] on div "Scaling" at bounding box center [1010, 251] width 177 height 20
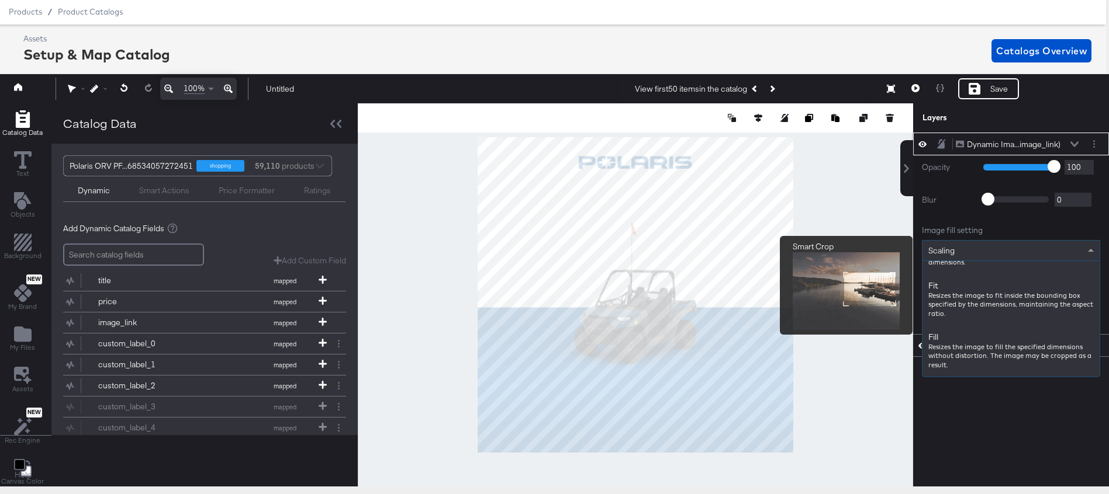
scroll to position [0, 0]
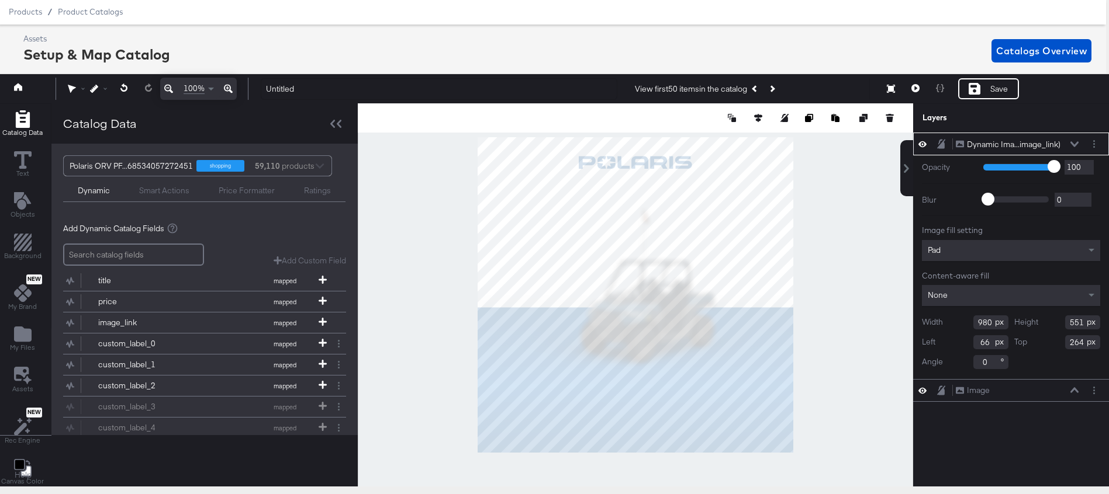
click at [797, 186] on div at bounding box center [635, 294] width 555 height 383
type input "1075"
type input "604"
type input "211"
type input "0"
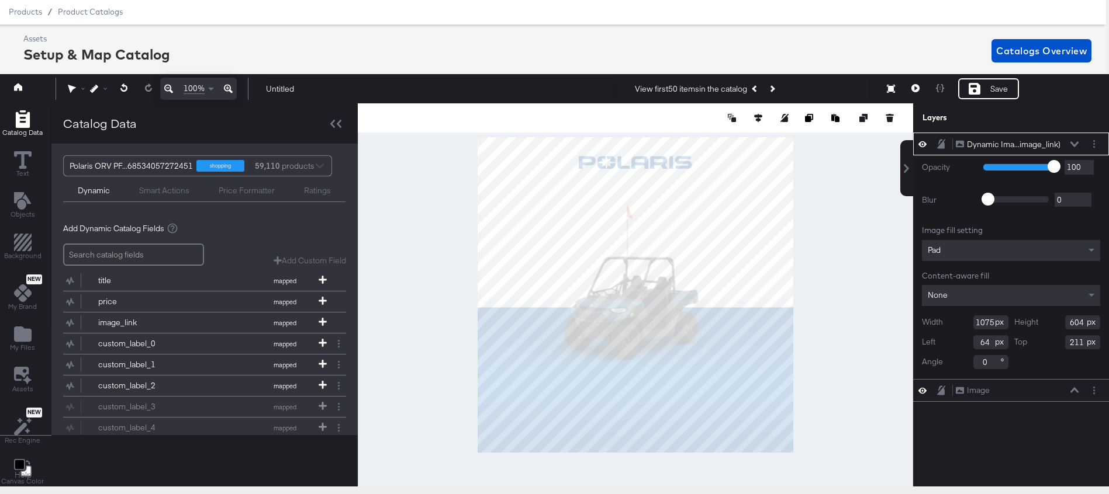
type input "201"
click at [978, 325] on input "1075" at bounding box center [990, 323] width 35 height 14
type input "1080"
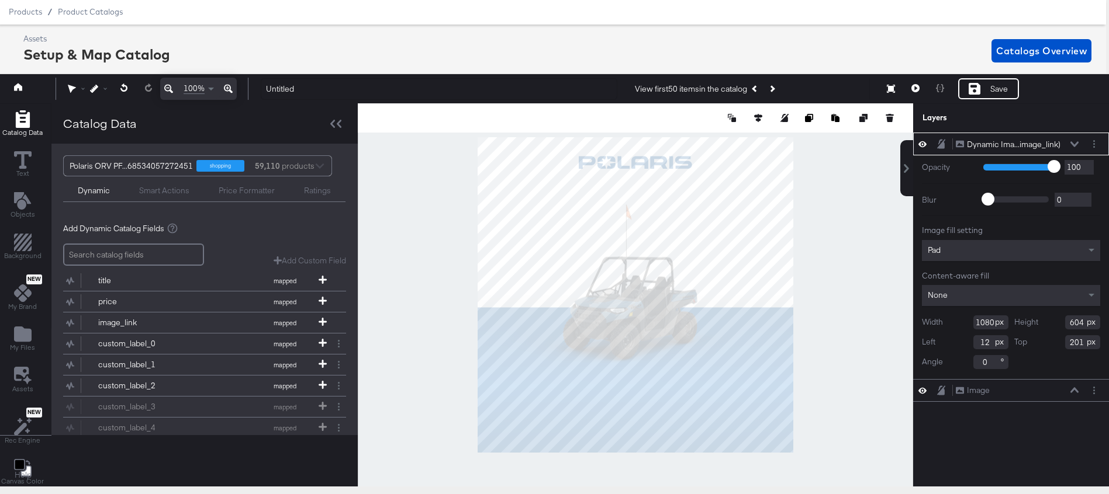
type input "0"
type input "189"
click at [980, 321] on input "1080" at bounding box center [990, 323] width 35 height 14
click at [981, 321] on input "1080" at bounding box center [990, 323] width 35 height 14
type input "1220"
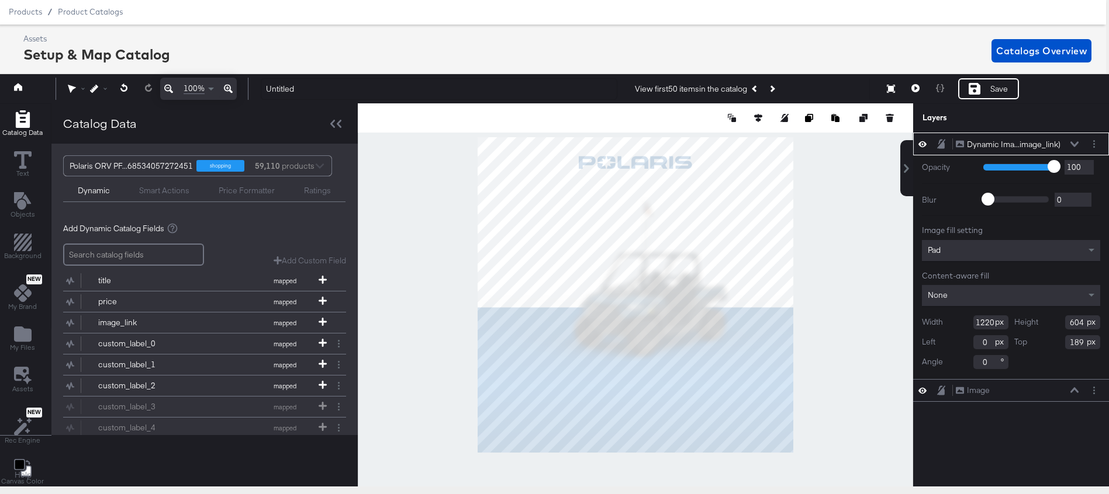
click at [1073, 322] on input "604" at bounding box center [1082, 323] width 35 height 14
type input "672"
type input "-70"
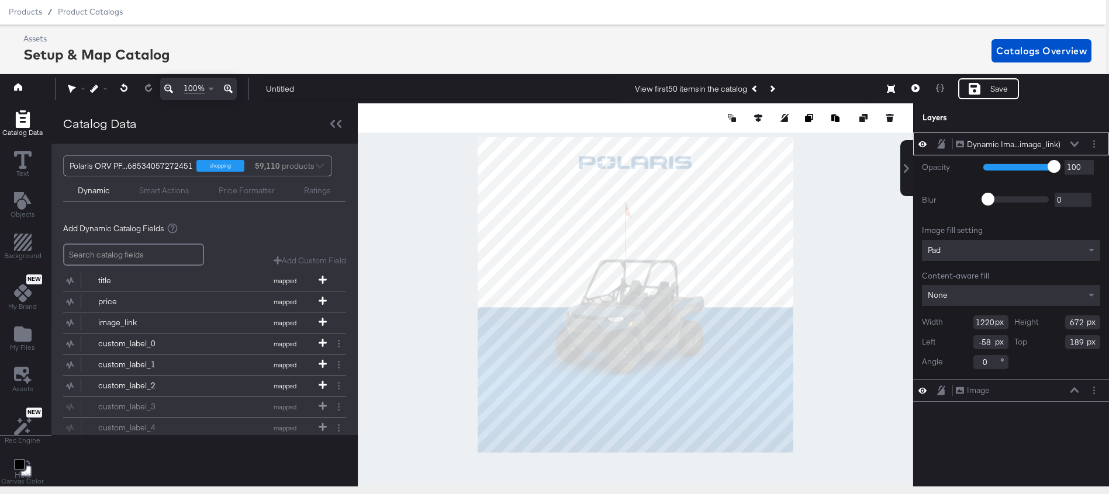
type input "187"
click at [774, 88] on icon "Next Product" at bounding box center [771, 89] width 6 height 6
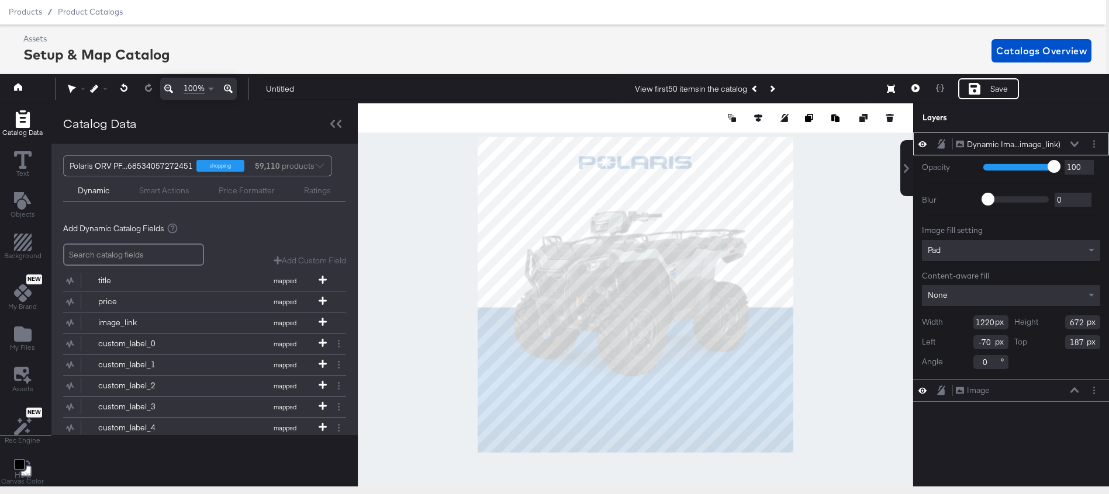
click at [846, 43] on div "Assets Setup & Map Catalog Catalogs Overview" at bounding box center [557, 50] width 1068 height 34
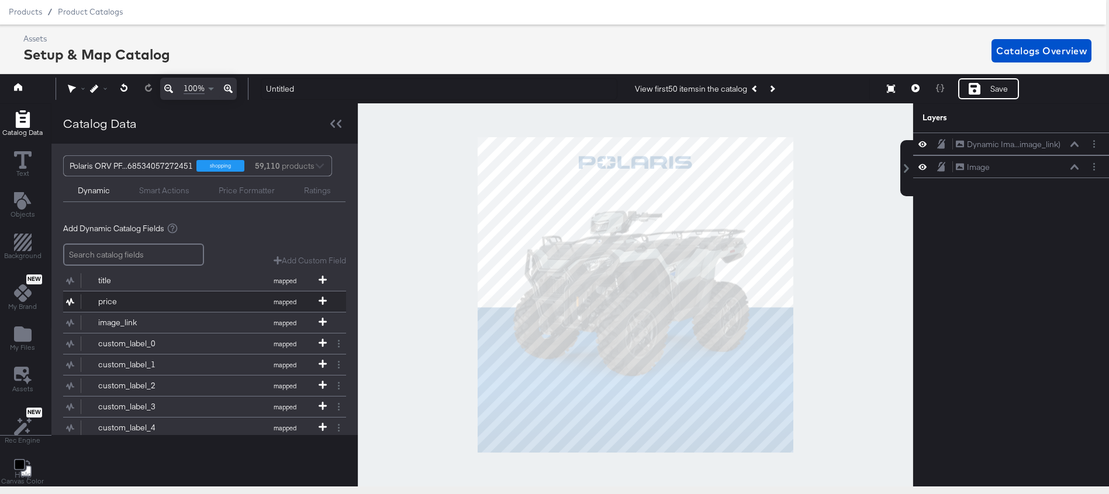
scroll to position [50, 0]
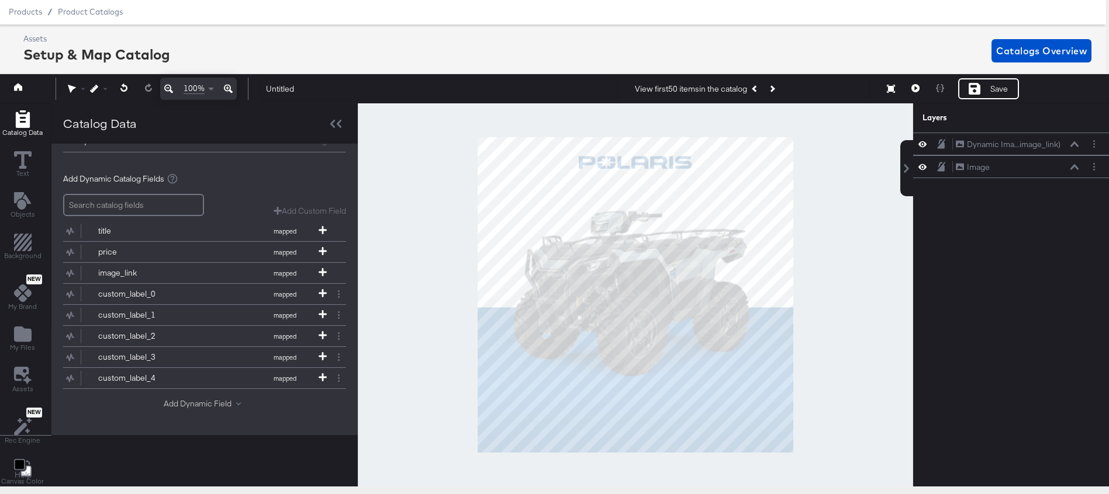
click at [202, 407] on button "Add Dynamic Field" at bounding box center [205, 404] width 82 height 11
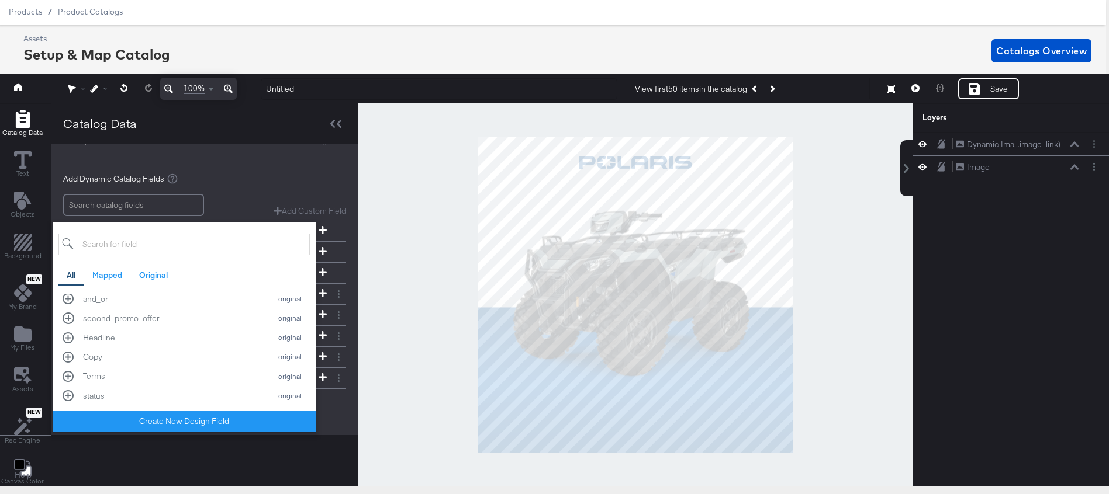
scroll to position [1358, 0]
click at [171, 249] on input "search" at bounding box center [183, 245] width 251 height 22
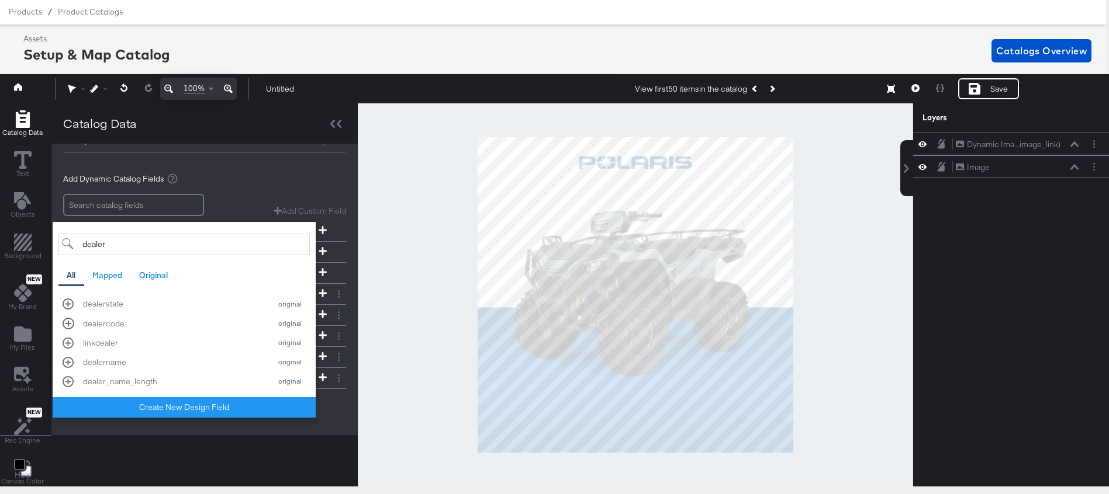
scroll to position [0, 0]
type input "dealer"
click at [68, 362] on div "dealername original" at bounding box center [184, 362] width 243 height 11
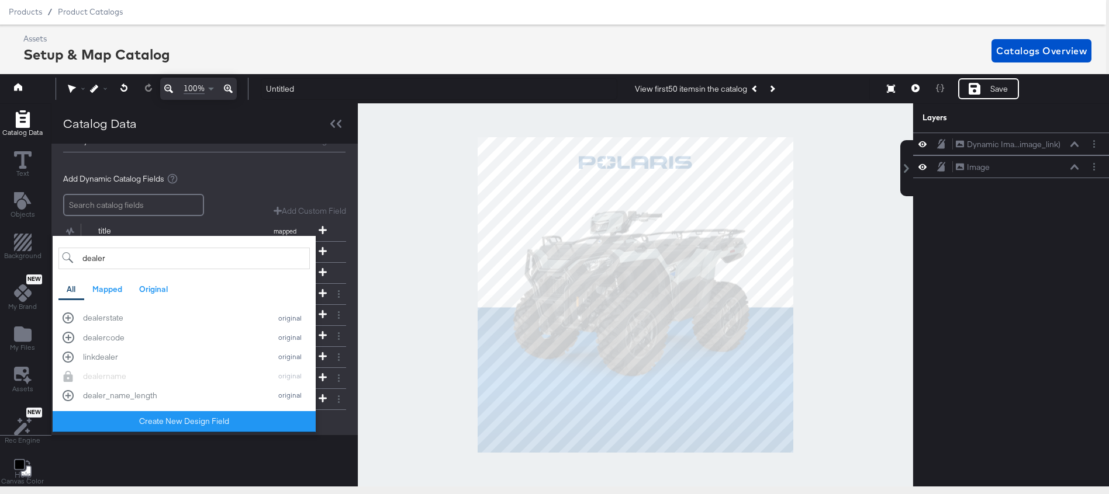
click at [371, 64] on div "Assets Setup & Map Catalog Catalogs Overview" at bounding box center [557, 50] width 1068 height 34
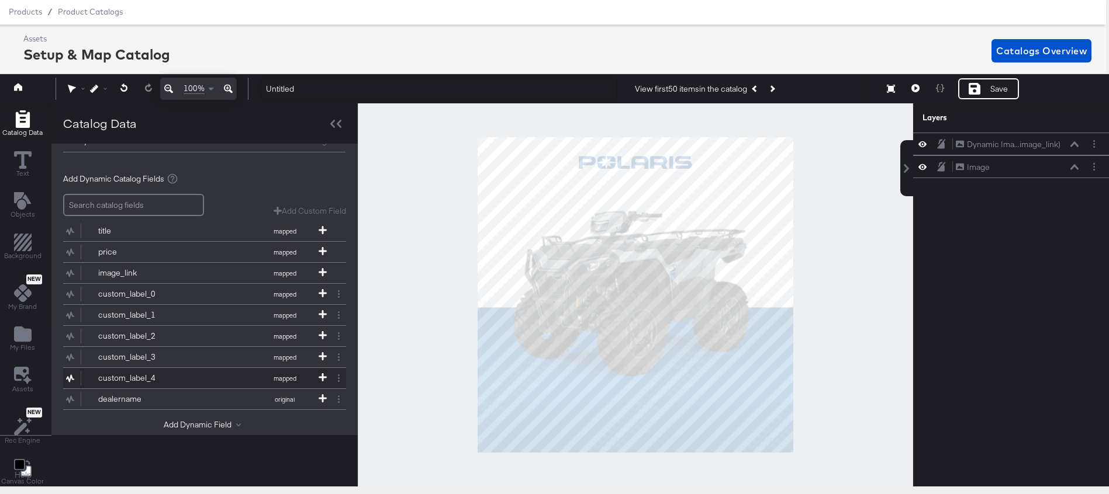
scroll to position [71, 0]
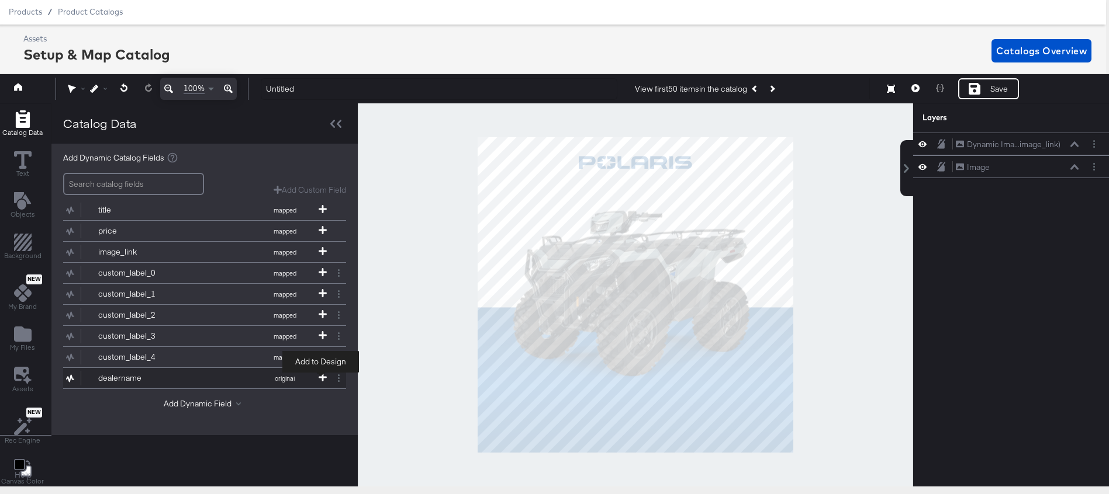
click at [319, 375] on icon at bounding box center [323, 377] width 8 height 8
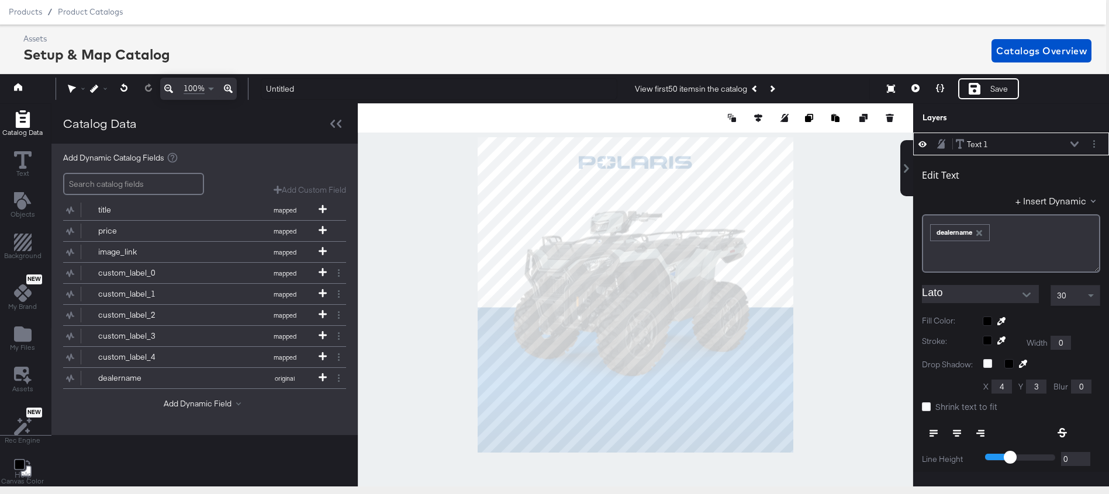
scroll to position [0, 0]
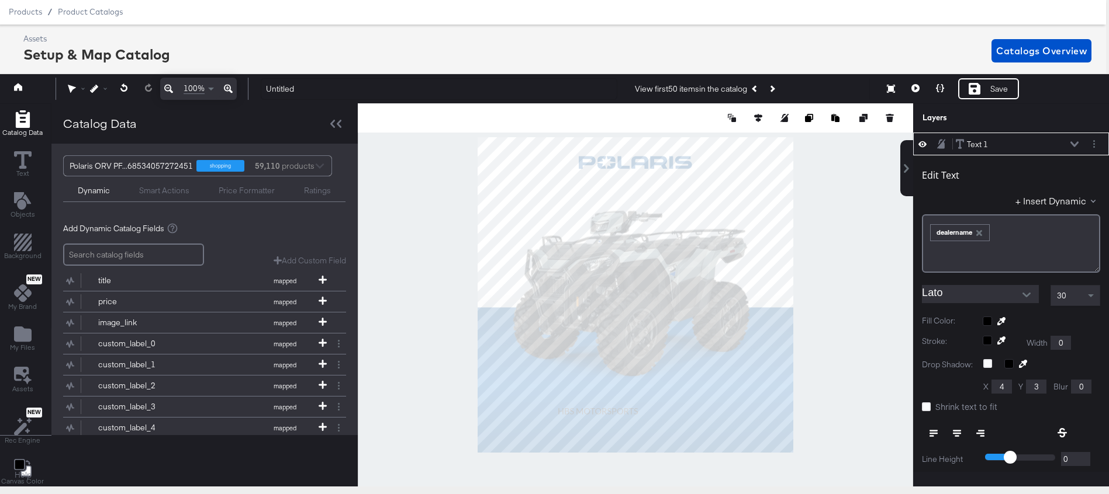
type input "276"
type input "928"
click at [957, 433] on icon at bounding box center [957, 434] width 8 height 8
click at [926, 233] on div "﻿ ﻿ dealername ﻿" at bounding box center [1011, 243] width 178 height 58
drag, startPoint x: 936, startPoint y: 230, endPoint x: 909, endPoint y: 230, distance: 26.3
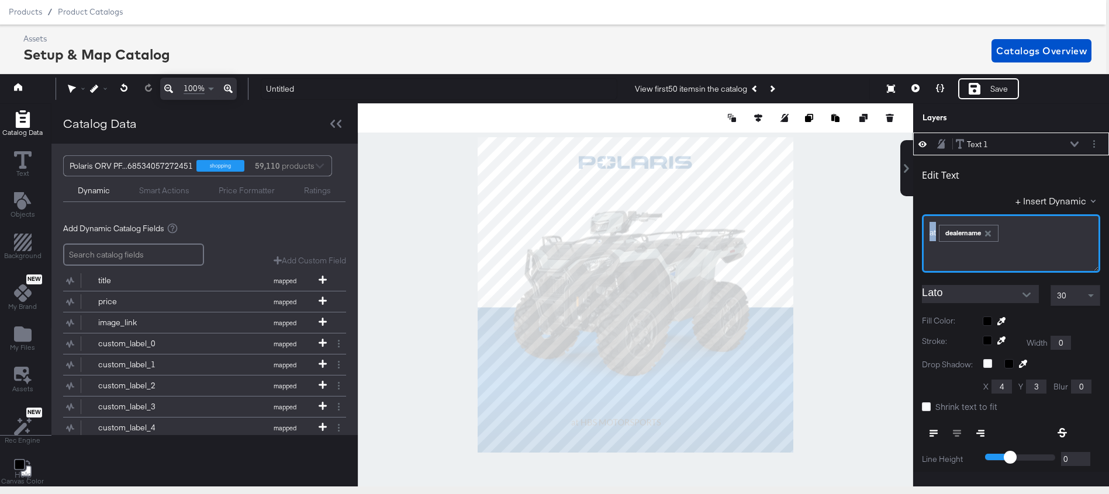
click at [909, 230] on div "Text 1 Text 1 Edit Text + Insert Dynamic at ﻿ ﻿ dealername ﻿ Lato 30 Fill Color…" at bounding box center [1003, 303] width 210 height 340
click at [1029, 292] on icon "Open" at bounding box center [1026, 295] width 8 height 8
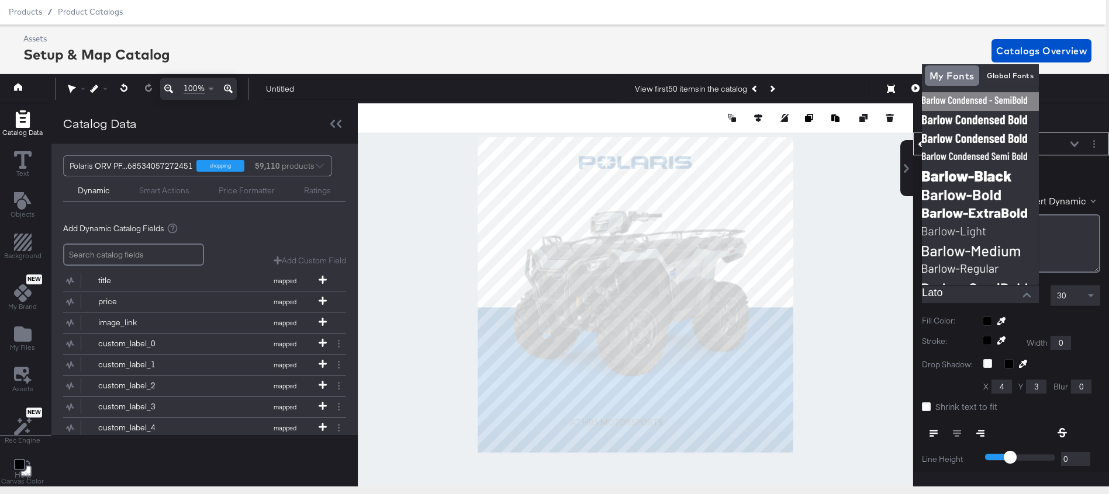
click at [981, 95] on img at bounding box center [980, 101] width 117 height 19
type input "[PERSON_NAME] Condensed - SemiBold"
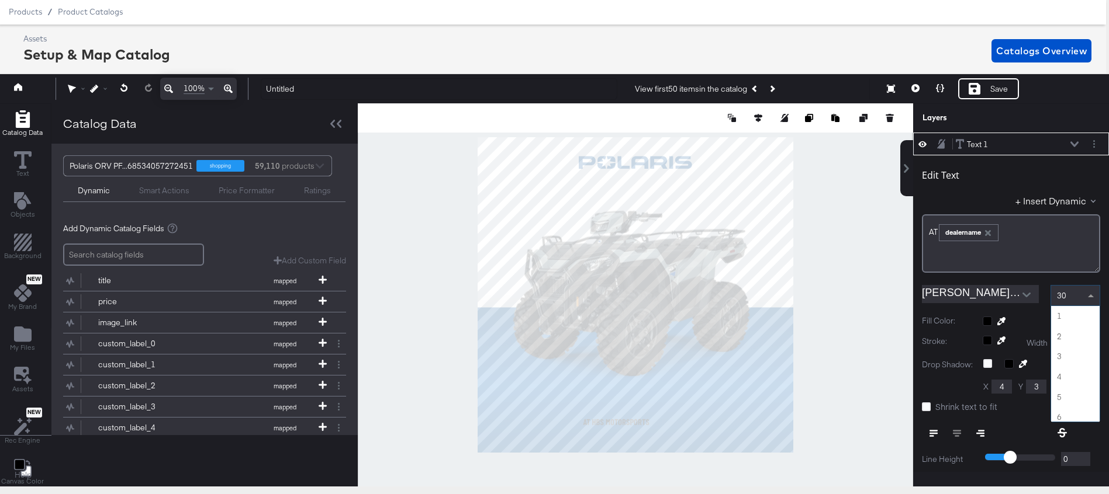
click at [1089, 297] on span at bounding box center [1092, 296] width 15 height 20
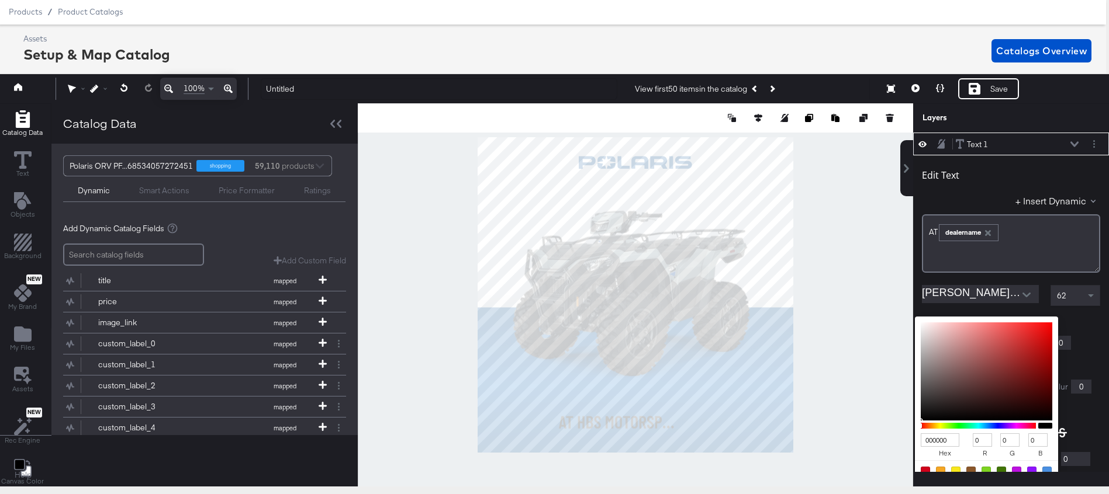
scroll to position [58, 0]
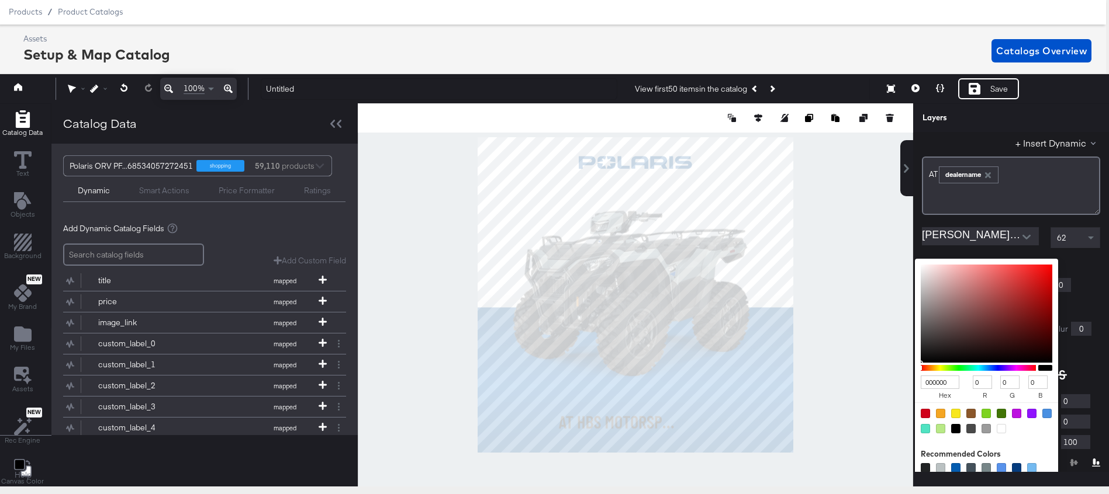
click at [985, 268] on div "000000 hex 0 r 0 g 0 b 100 a Recommended Colors Redo" at bounding box center [1040, 263] width 117 height 9
type input "FFFFFF"
type input "255"
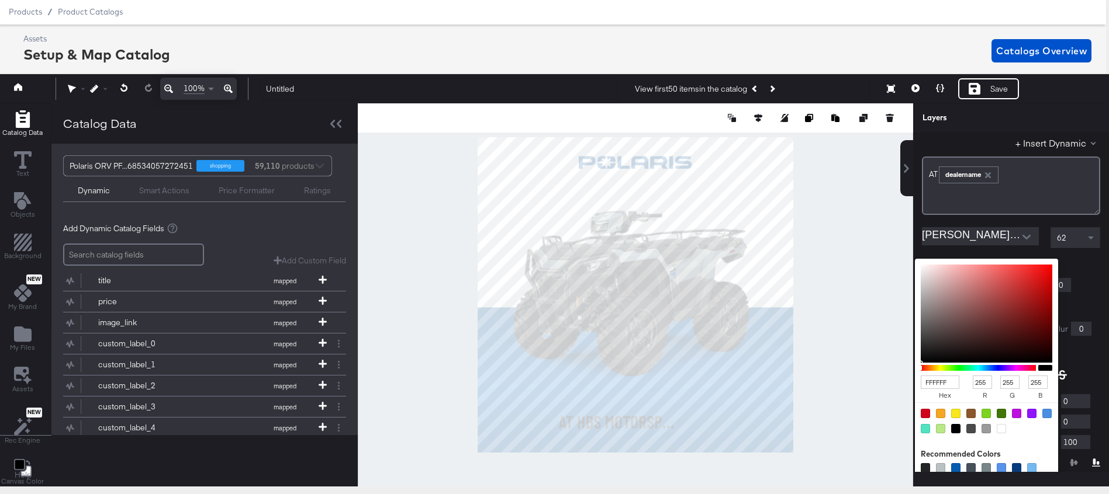
click at [757, 188] on div at bounding box center [635, 294] width 554 height 383
